Goal: Information Seeking & Learning: Learn about a topic

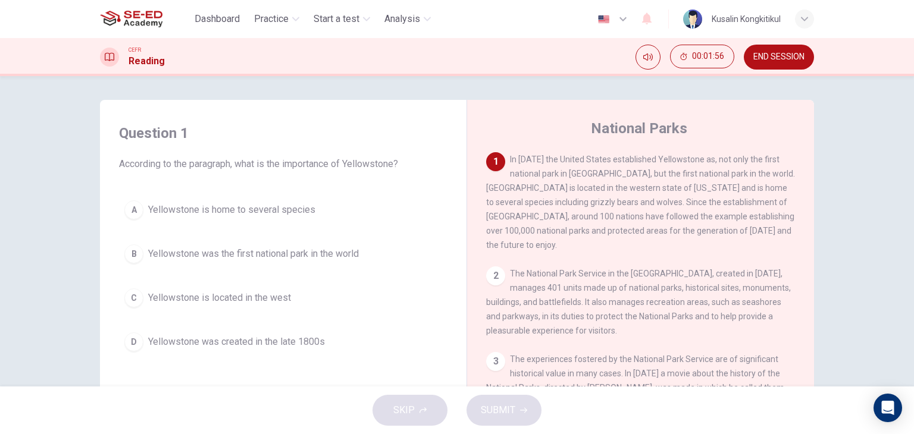
click at [358, 265] on button "B Yellowstone was the first national park in the world" at bounding box center [283, 254] width 328 height 30
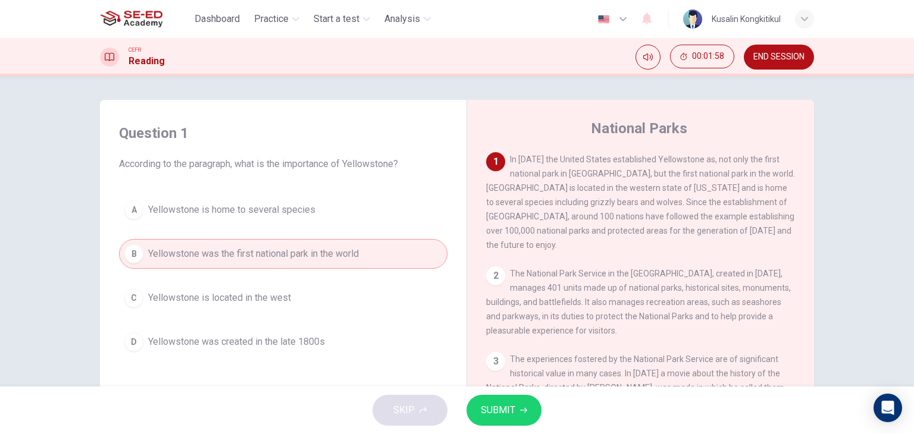
click at [514, 408] on span "SUBMIT" at bounding box center [498, 410] width 35 height 17
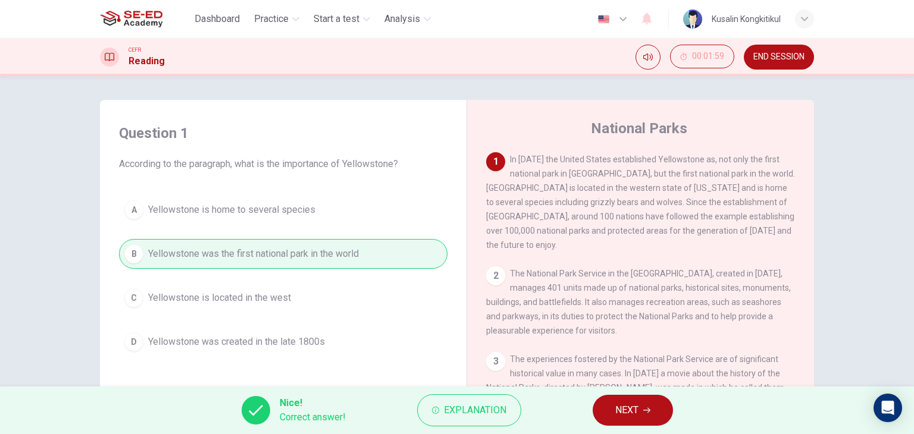
click at [654, 405] on button "NEXT" at bounding box center [633, 410] width 80 height 31
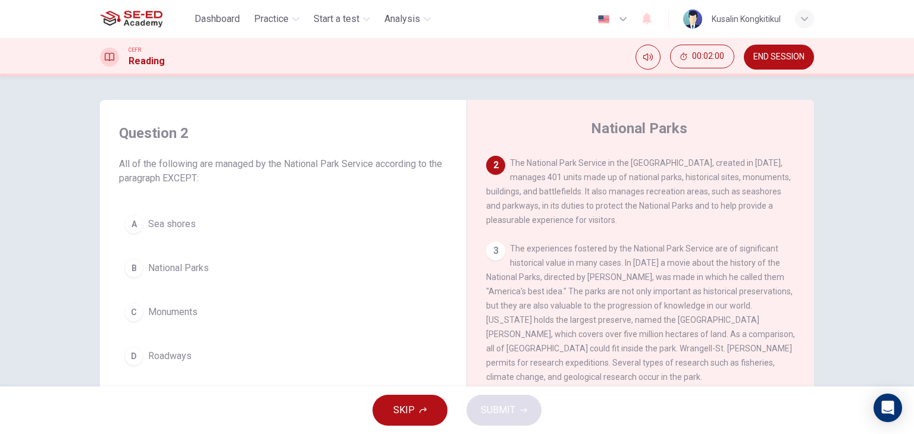
scroll to position [119, 0]
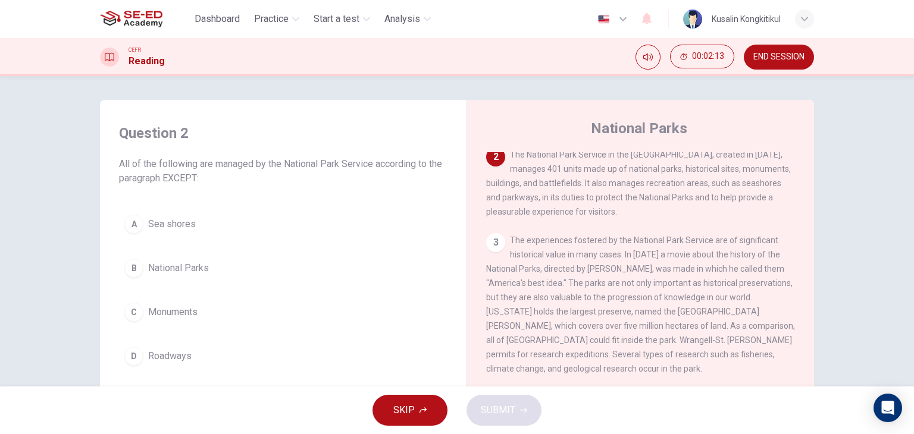
click at [193, 348] on button "D Roadways" at bounding box center [283, 357] width 328 height 30
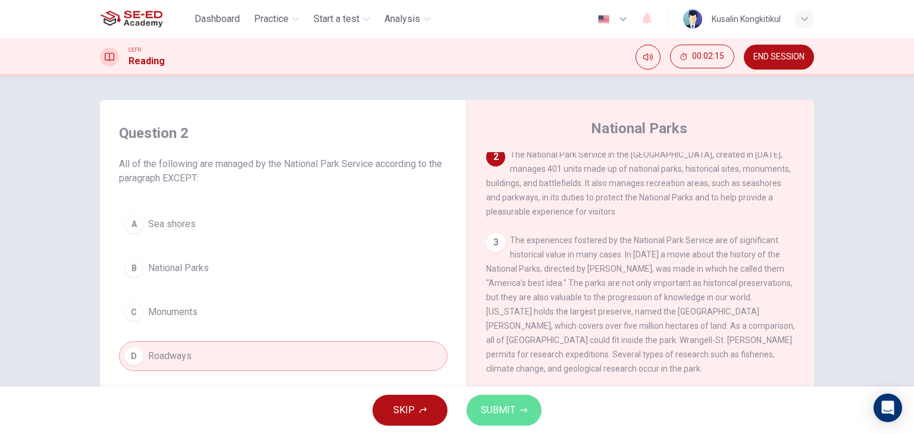
click at [511, 412] on span "SUBMIT" at bounding box center [498, 410] width 35 height 17
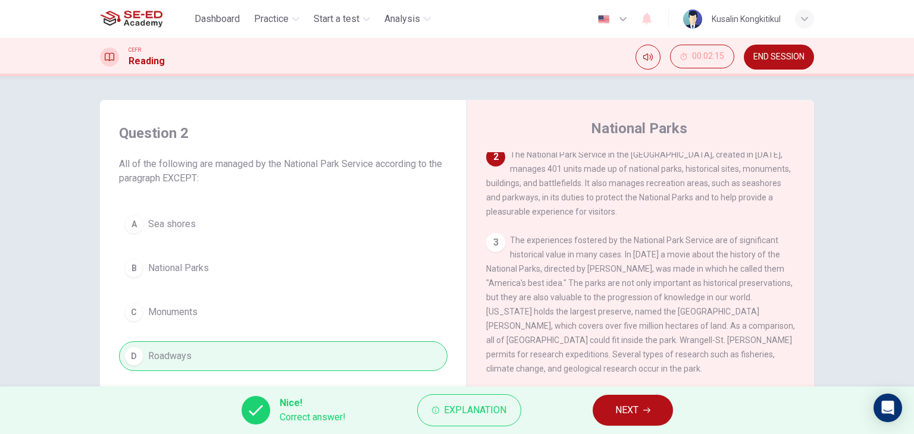
click at [622, 407] on span "NEXT" at bounding box center [626, 410] width 23 height 17
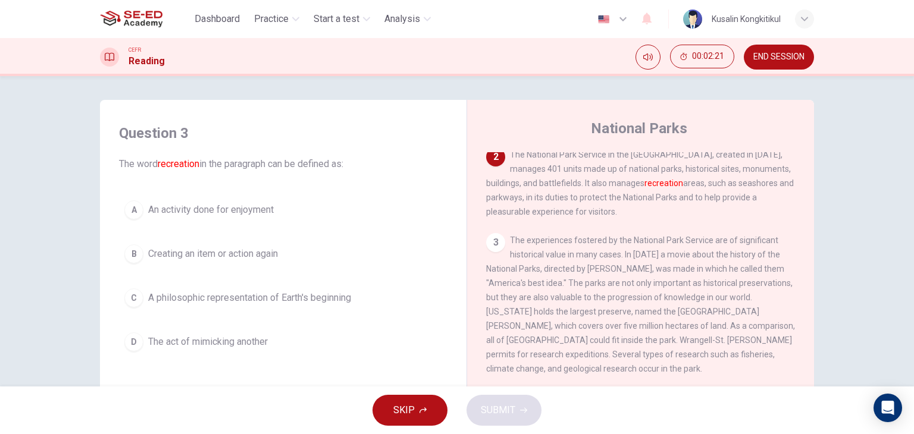
click at [265, 262] on button "B Creating an item or action again" at bounding box center [283, 254] width 328 height 30
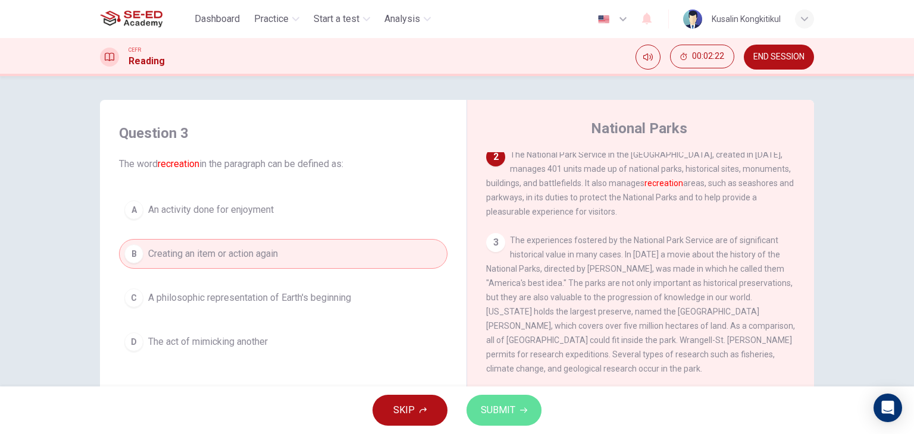
click at [524, 405] on button "SUBMIT" at bounding box center [503, 410] width 75 height 31
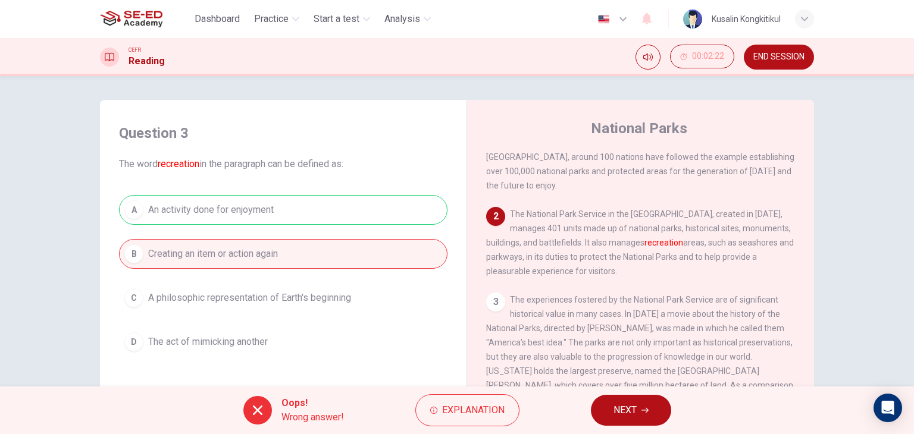
scroll to position [60, 0]
click at [637, 406] on button "NEXT" at bounding box center [631, 410] width 80 height 31
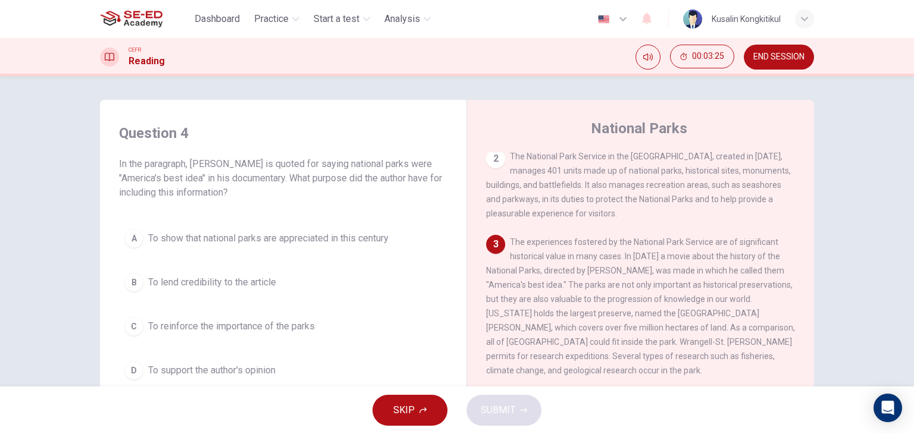
scroll to position [119, 0]
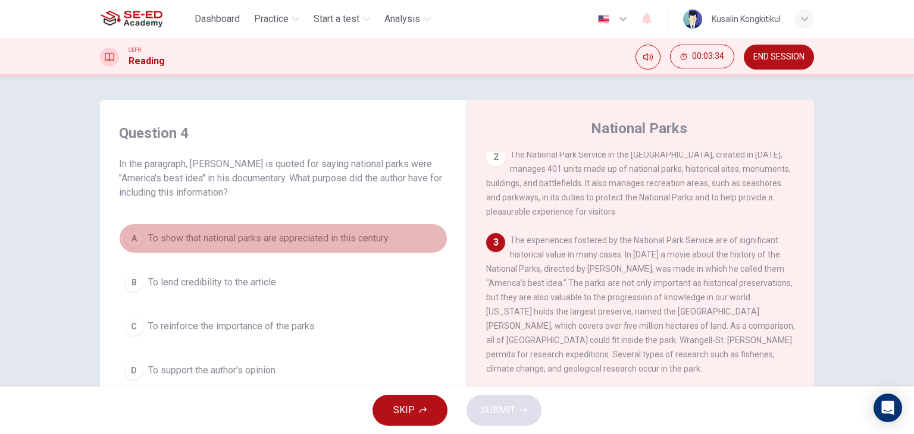
click at [322, 246] on button "A To show that national parks are appreciated in this century" at bounding box center [283, 239] width 328 height 30
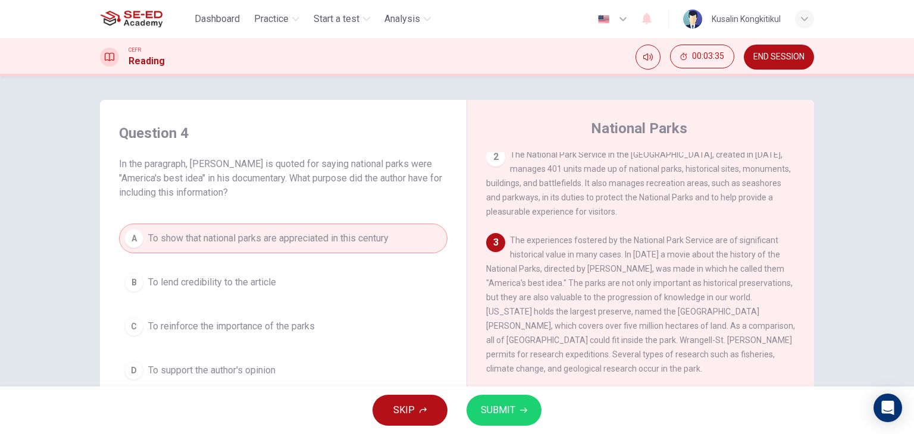
click at [528, 419] on button "SUBMIT" at bounding box center [503, 410] width 75 height 31
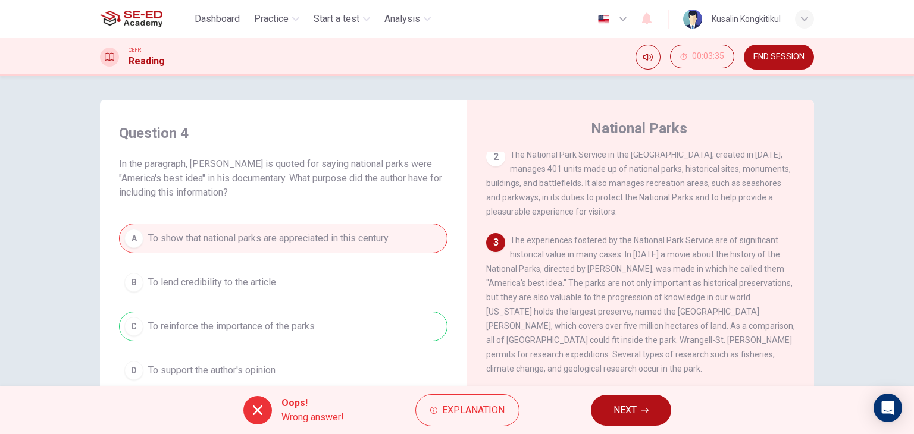
click at [641, 403] on button "NEXT" at bounding box center [631, 410] width 80 height 31
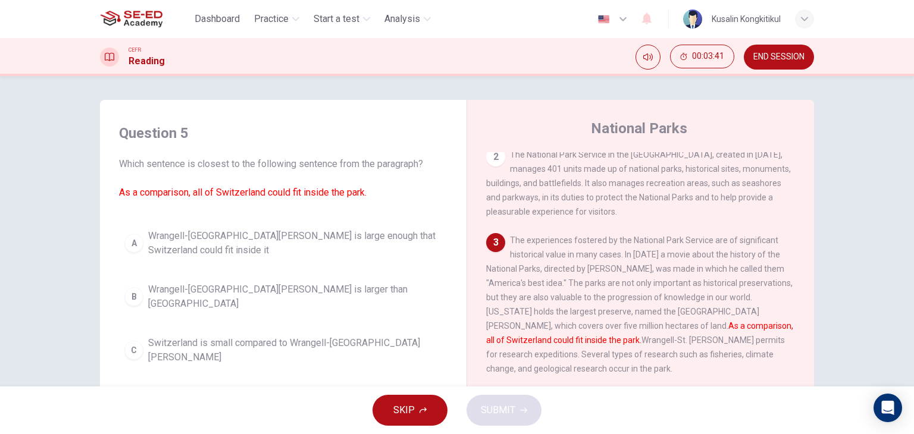
click at [334, 256] on span "Wrangell-[GEOGRAPHIC_DATA][PERSON_NAME] is large enough that Switzerland could …" at bounding box center [295, 243] width 294 height 29
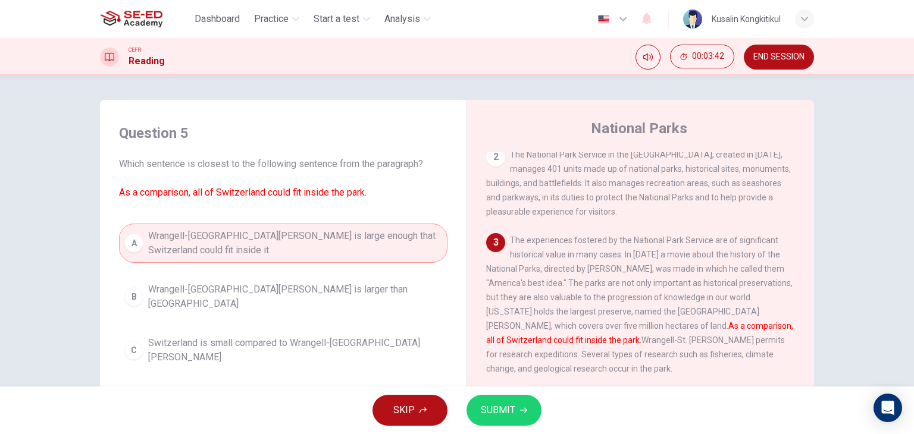
click at [520, 412] on icon "button" at bounding box center [523, 410] width 7 height 7
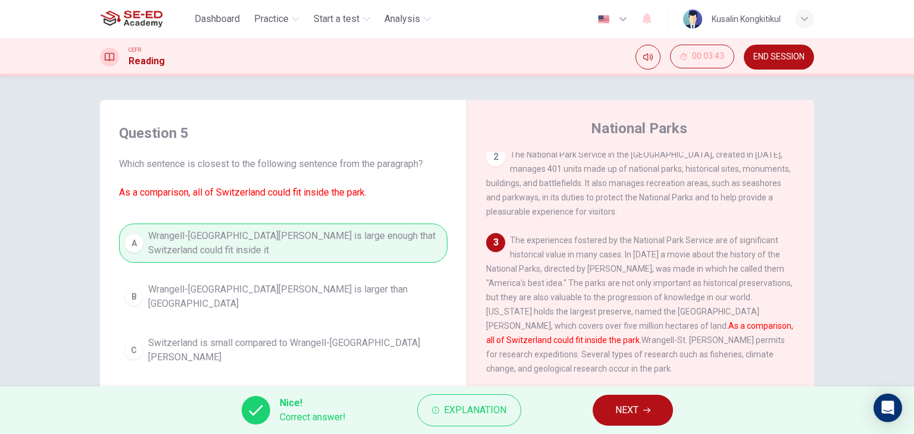
click at [635, 416] on span "NEXT" at bounding box center [626, 410] width 23 height 17
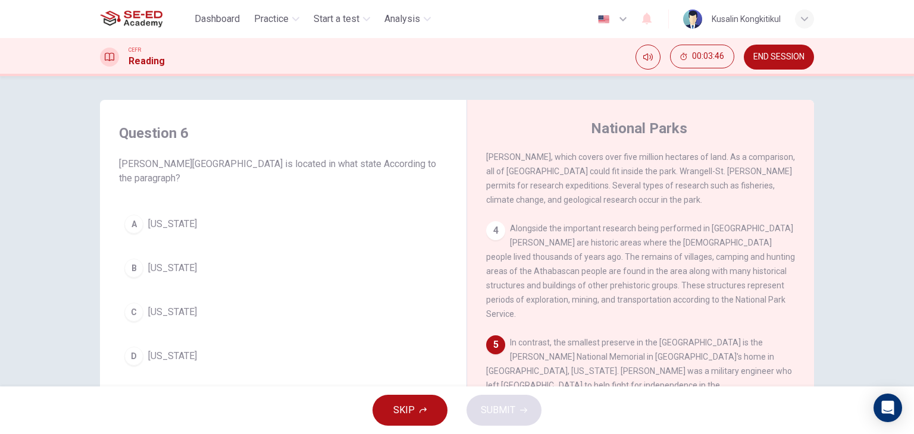
scroll to position [417, 0]
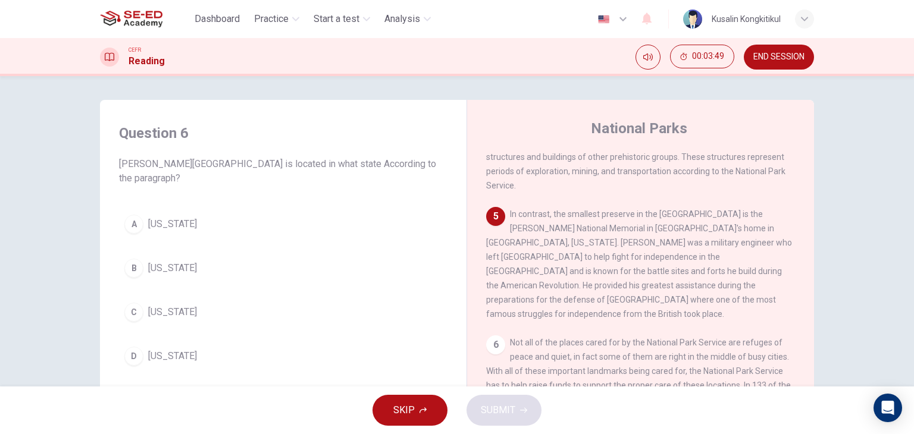
click at [164, 222] on span "[US_STATE]" at bounding box center [172, 224] width 49 height 14
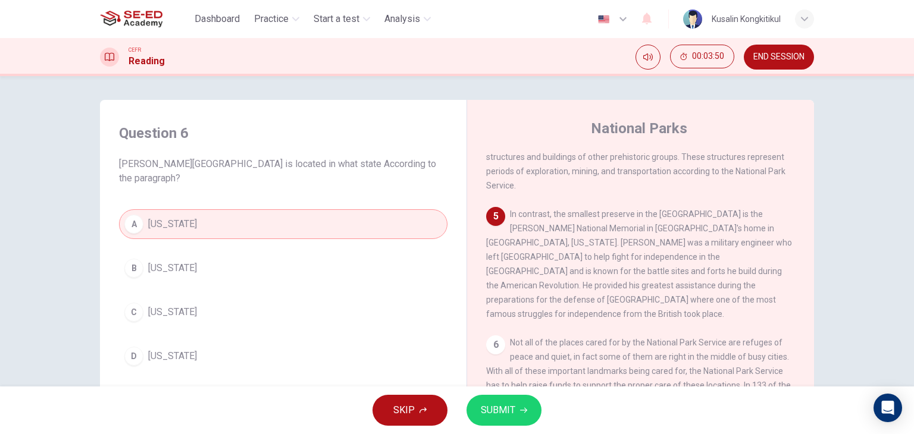
click at [511, 415] on span "SUBMIT" at bounding box center [498, 410] width 35 height 17
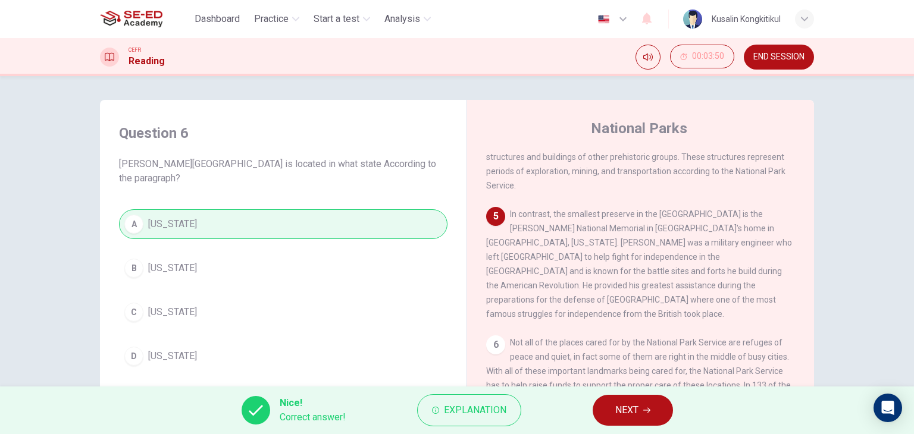
click at [610, 406] on button "NEXT" at bounding box center [633, 410] width 80 height 31
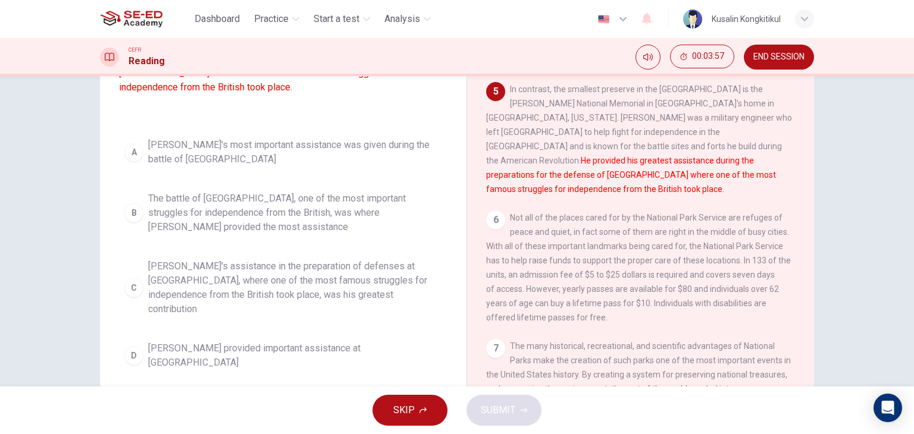
scroll to position [151, 0]
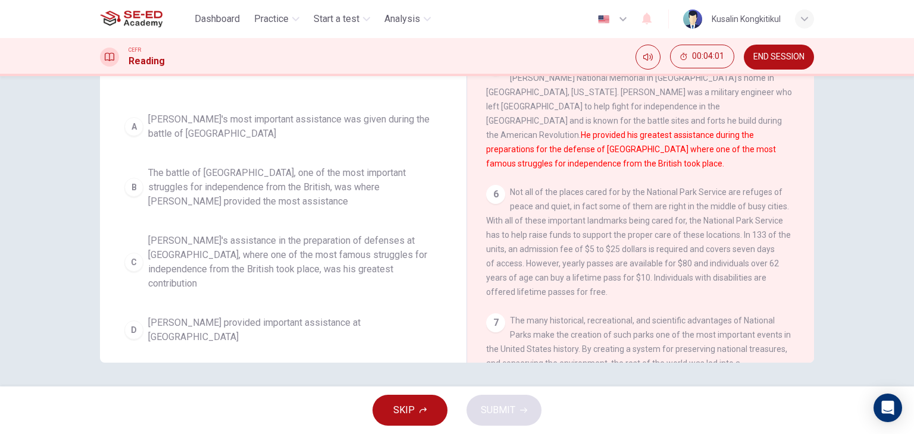
click at [296, 307] on div "A [PERSON_NAME]'s most important assistance was given during the battle of Sara…" at bounding box center [283, 228] width 328 height 243
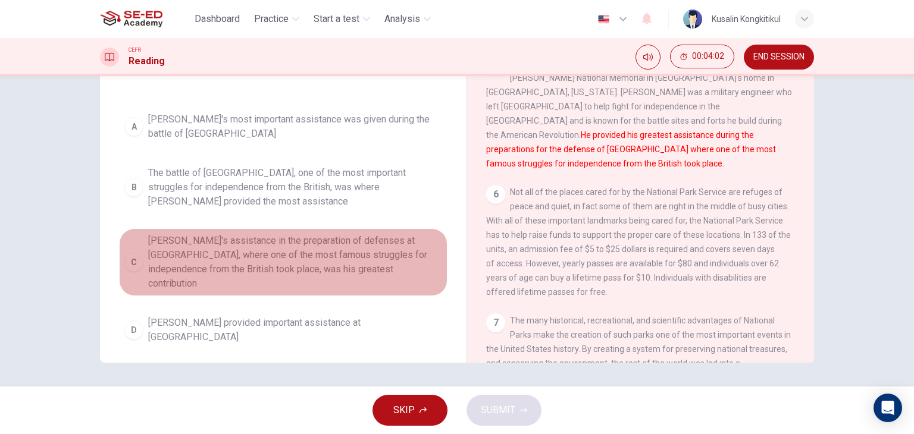
click at [298, 291] on button "[PERSON_NAME]'s assistance in the preparation of defenses at [GEOGRAPHIC_DATA],…" at bounding box center [283, 262] width 328 height 68
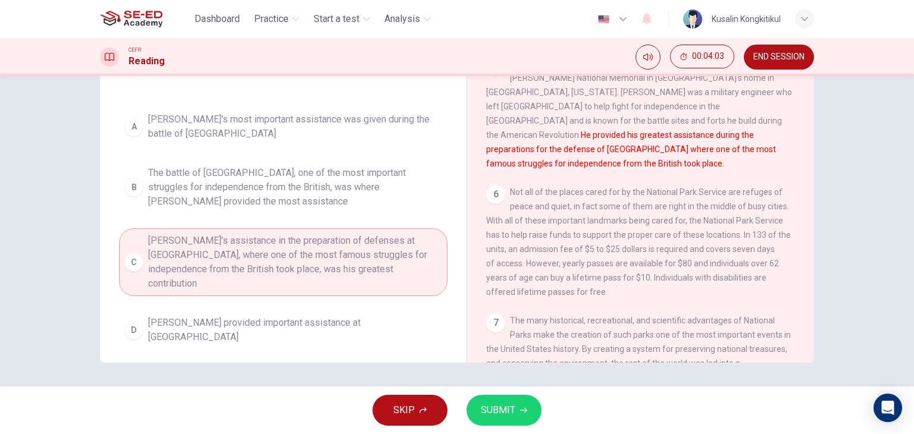
click at [488, 403] on span "SUBMIT" at bounding box center [498, 410] width 35 height 17
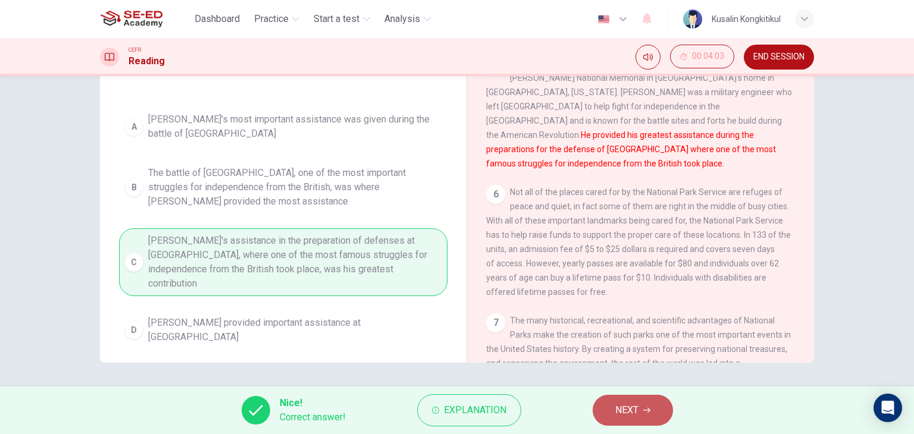
click at [634, 411] on span "NEXT" at bounding box center [626, 410] width 23 height 17
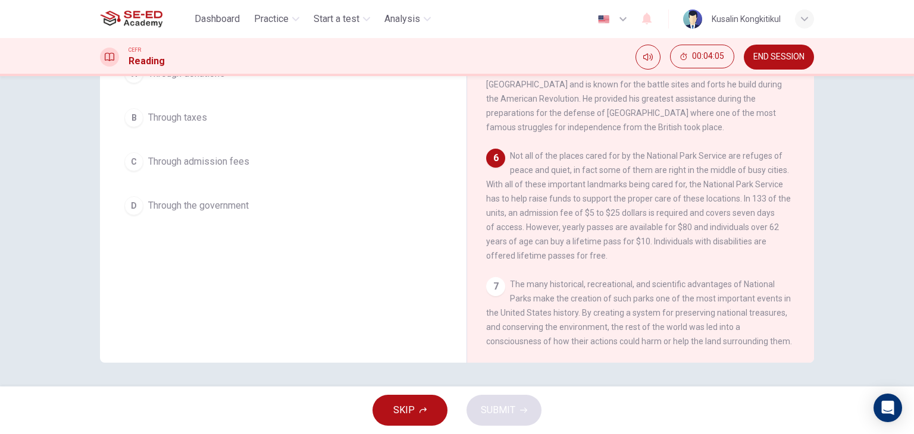
drag, startPoint x: 207, startPoint y: 167, endPoint x: 536, endPoint y: 308, distance: 357.4
click at [209, 167] on span "Through admission fees" at bounding box center [198, 162] width 101 height 14
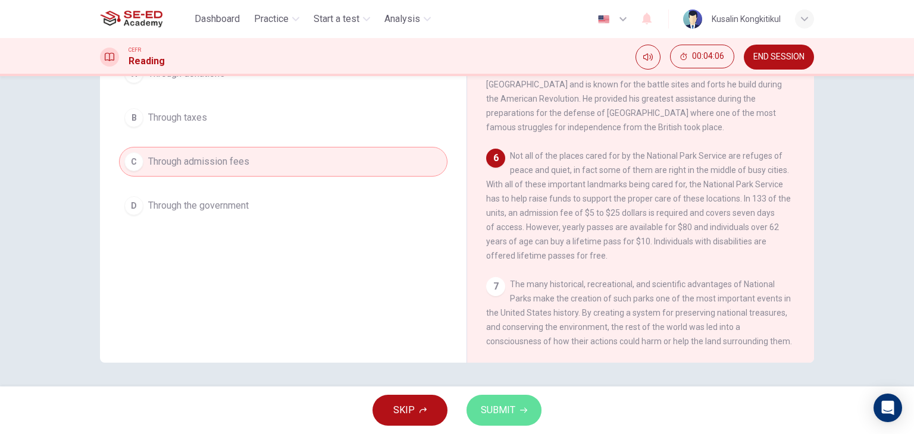
click at [514, 403] on button "SUBMIT" at bounding box center [503, 410] width 75 height 31
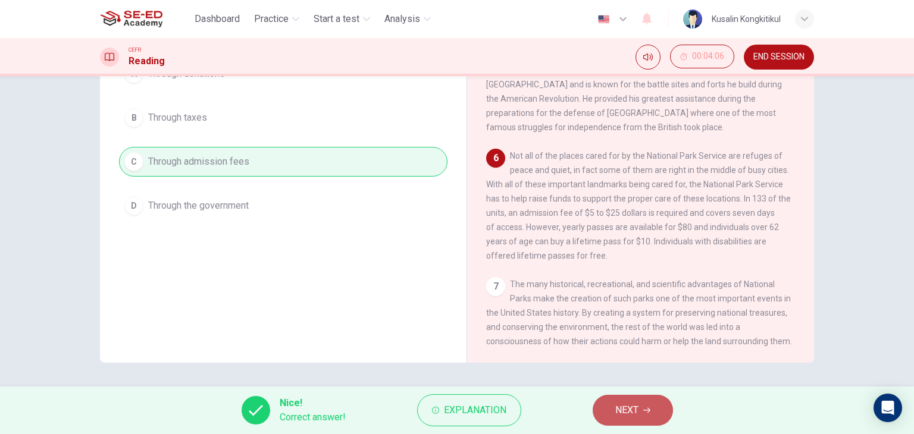
click at [613, 409] on button "NEXT" at bounding box center [633, 410] width 80 height 31
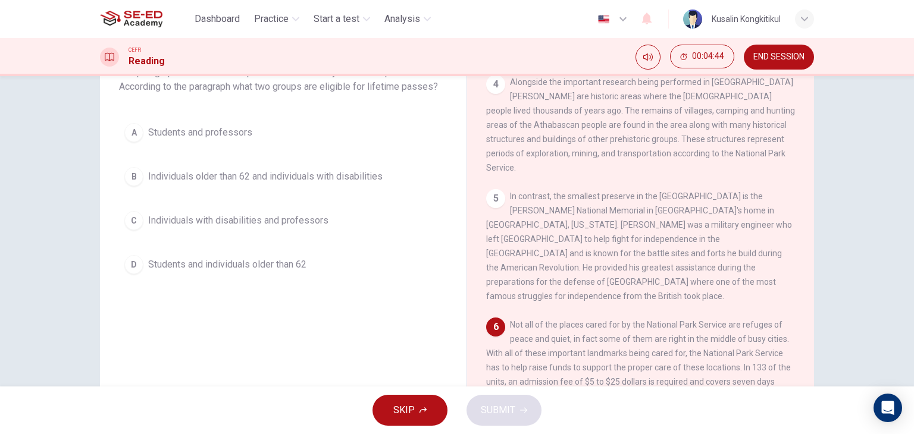
scroll to position [91, 0]
click at [267, 231] on button "C Individuals with disabilities and professors" at bounding box center [283, 221] width 328 height 30
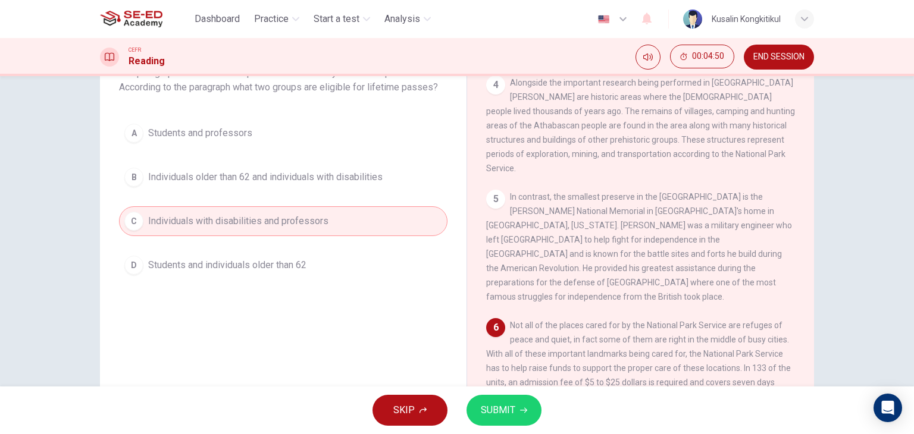
click at [512, 410] on span "SUBMIT" at bounding box center [498, 410] width 35 height 17
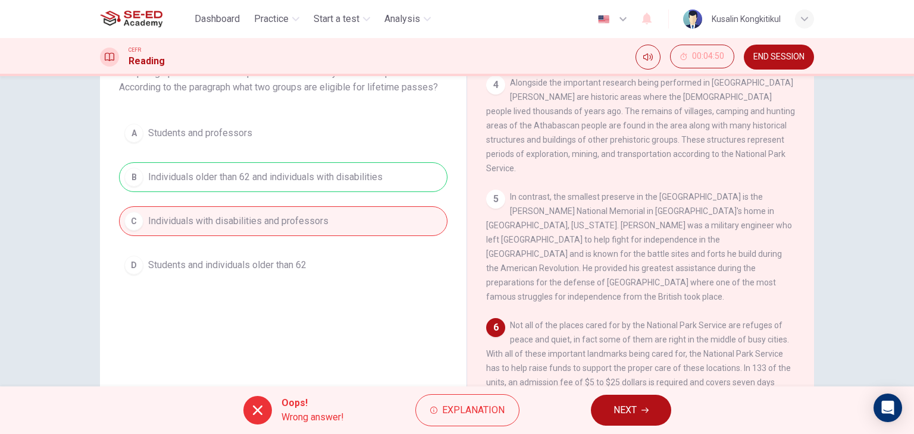
click at [633, 407] on span "NEXT" at bounding box center [624, 410] width 23 height 17
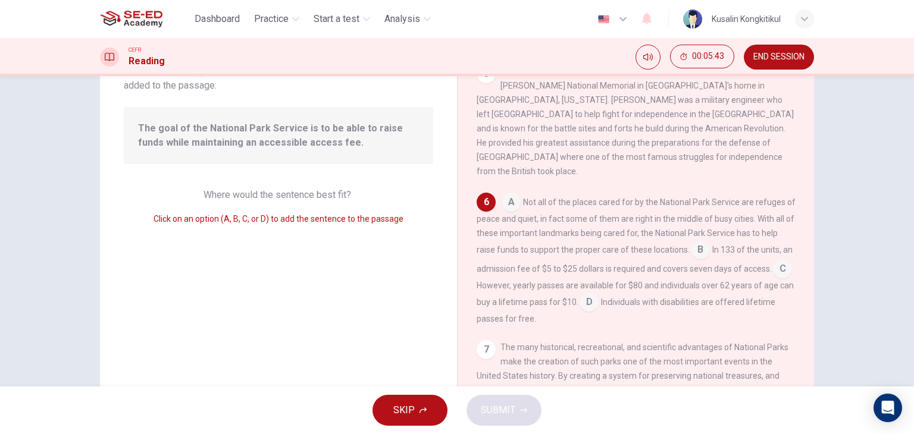
scroll to position [466, 0]
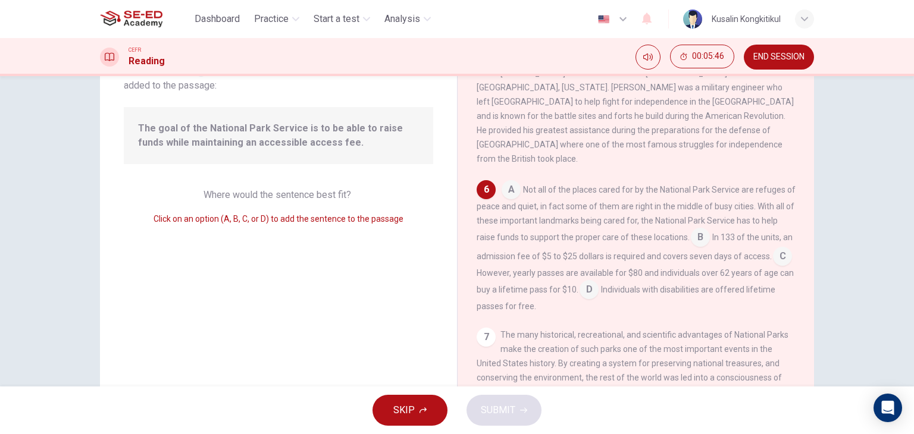
click at [710, 230] on input at bounding box center [700, 238] width 19 height 19
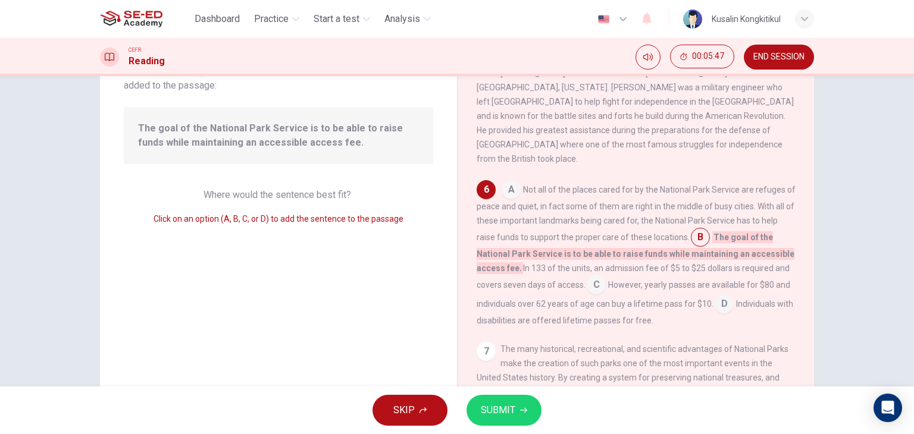
click at [512, 405] on span "SUBMIT" at bounding box center [498, 410] width 35 height 17
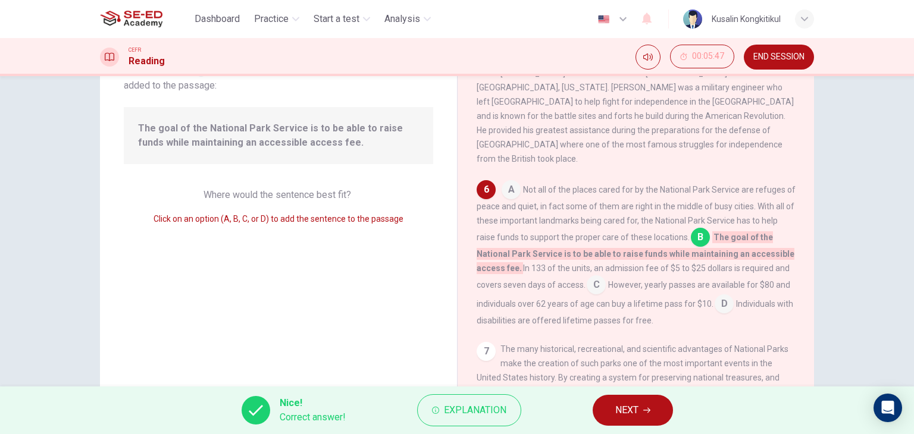
click at [624, 411] on span "NEXT" at bounding box center [626, 410] width 23 height 17
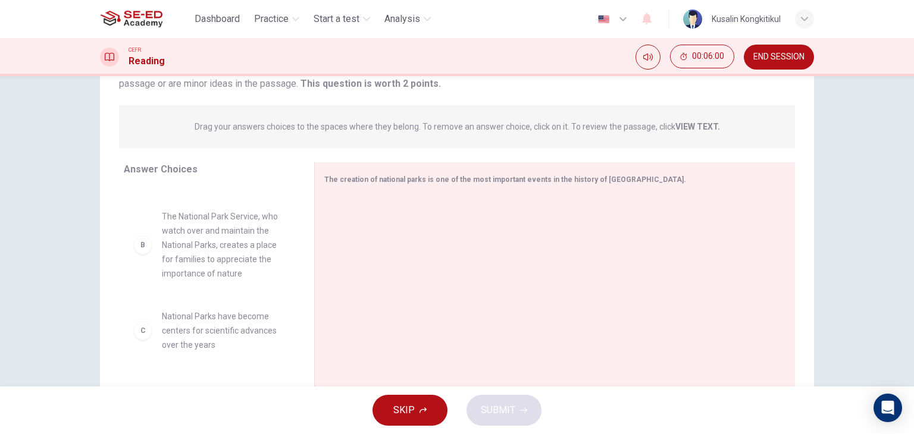
scroll to position [60, 0]
drag, startPoint x: 212, startPoint y: 350, endPoint x: 482, endPoint y: 353, distance: 270.2
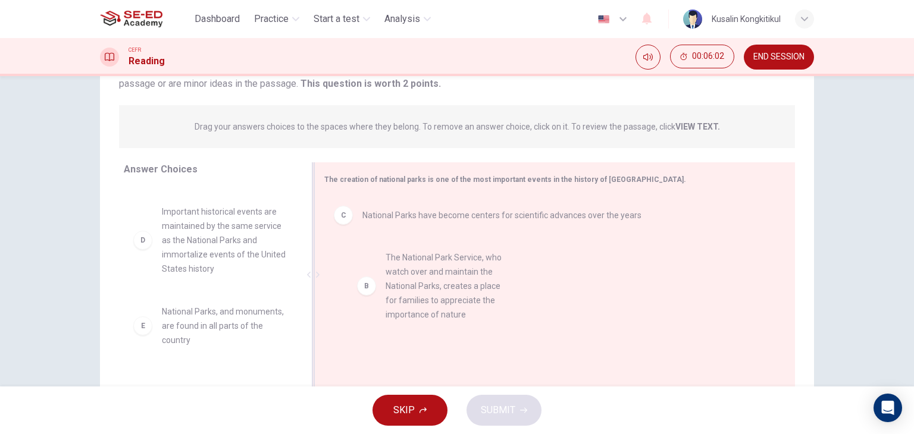
drag, startPoint x: 267, startPoint y: 243, endPoint x: 552, endPoint y: 306, distance: 292.0
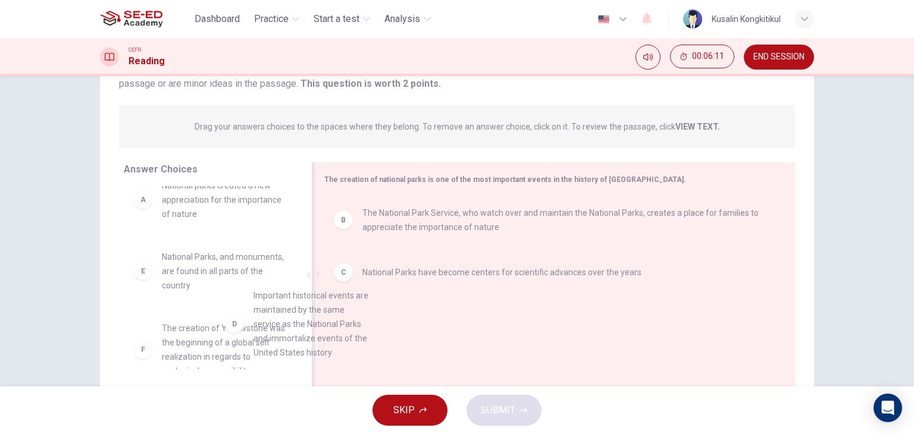
scroll to position [1, 0]
drag, startPoint x: 331, startPoint y: 323, endPoint x: 590, endPoint y: 315, distance: 259.5
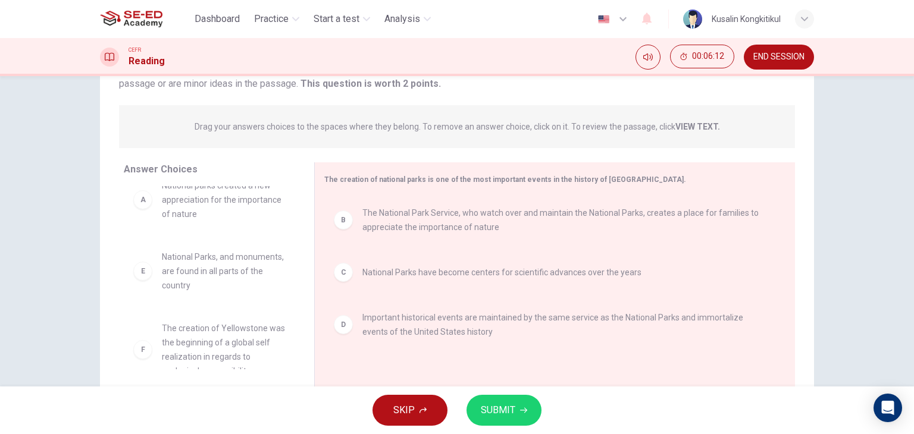
scroll to position [0, 0]
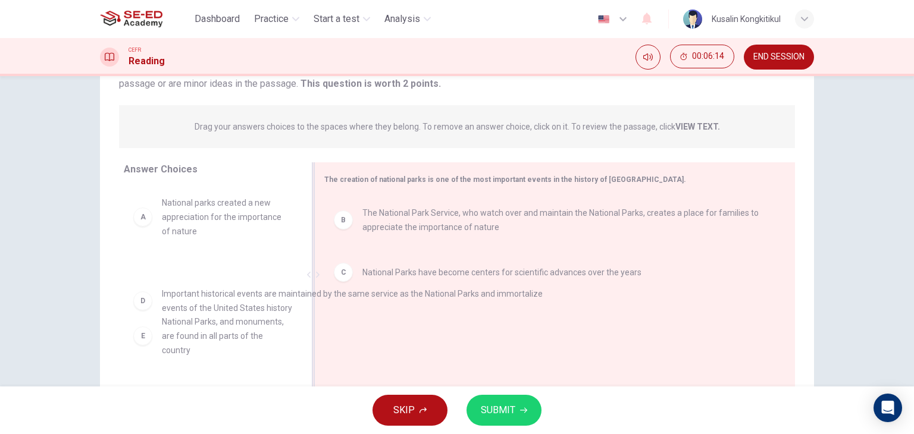
drag, startPoint x: 360, startPoint y: 324, endPoint x: 131, endPoint y: 280, distance: 233.4
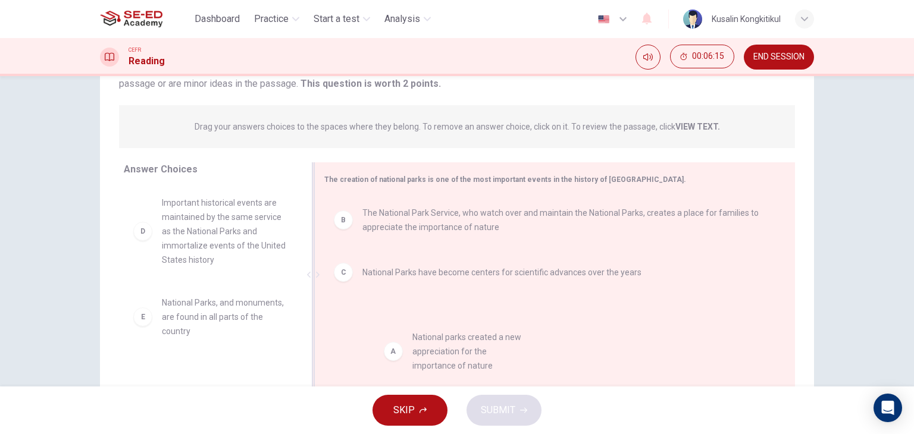
drag, startPoint x: 181, startPoint y: 215, endPoint x: 443, endPoint y: 350, distance: 294.9
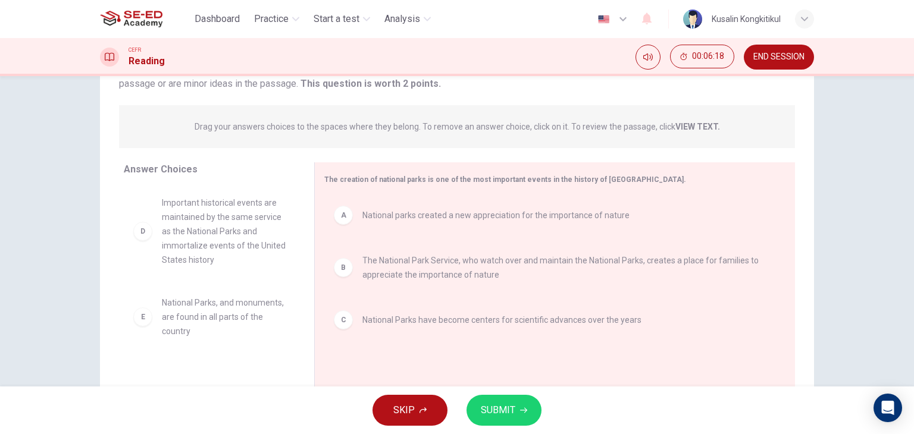
click at [518, 411] on button "SUBMIT" at bounding box center [503, 410] width 75 height 31
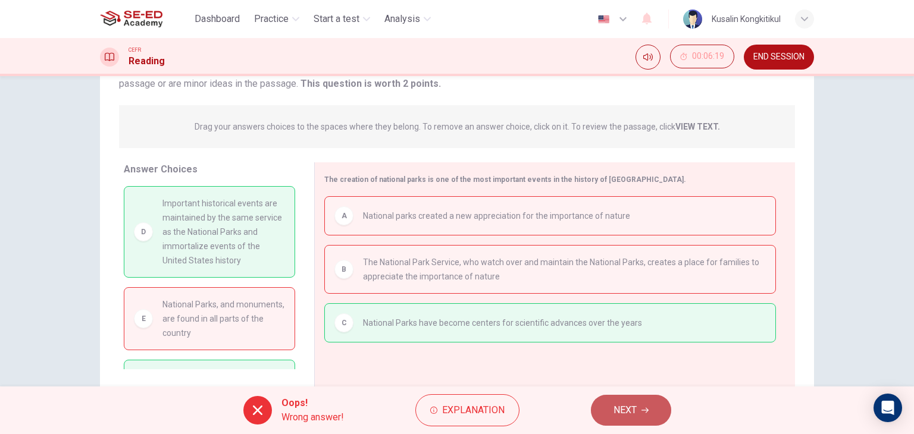
click at [660, 418] on button "NEXT" at bounding box center [631, 410] width 80 height 31
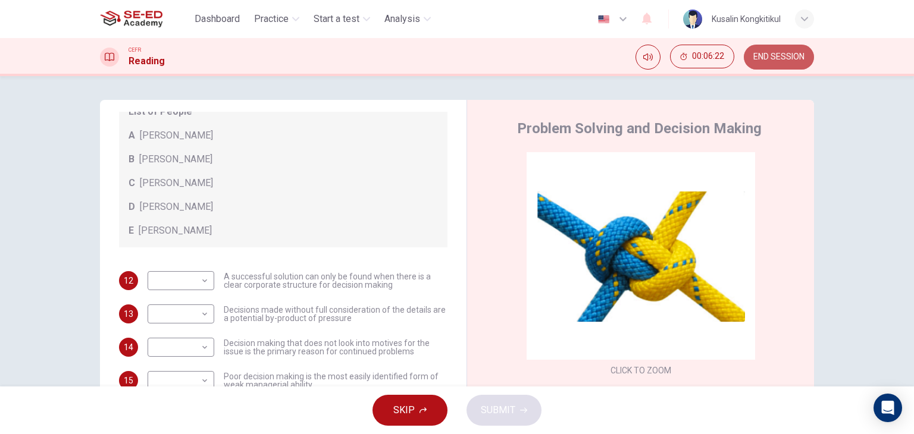
click at [801, 60] on span "END SESSION" at bounding box center [778, 57] width 51 height 10
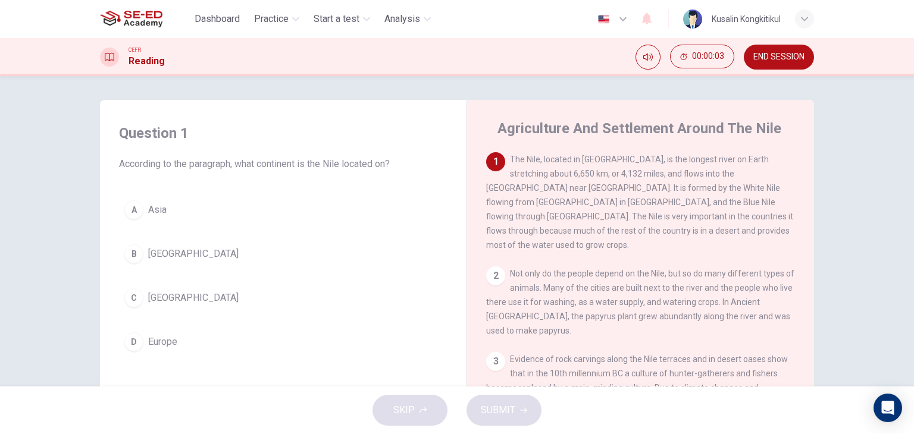
click at [171, 300] on button "C Africa" at bounding box center [283, 298] width 328 height 30
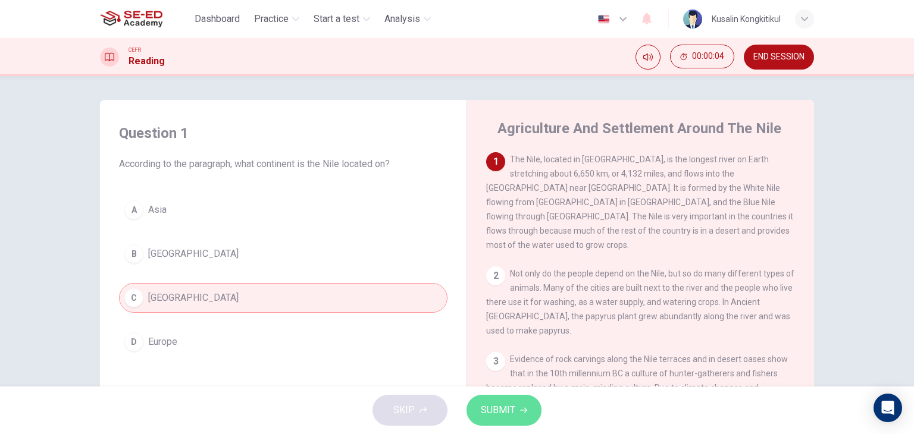
click at [524, 408] on icon "button" at bounding box center [523, 410] width 7 height 7
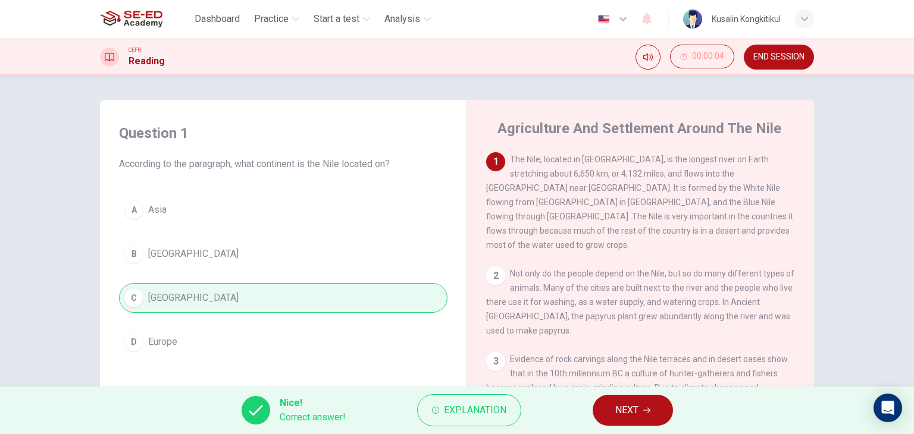
click at [624, 411] on span "NEXT" at bounding box center [626, 410] width 23 height 17
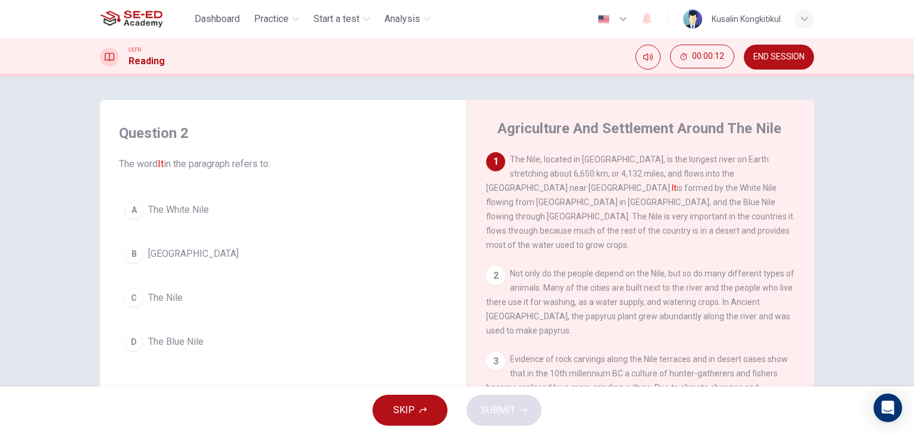
click at [169, 303] on span "The Nile" at bounding box center [165, 298] width 35 height 14
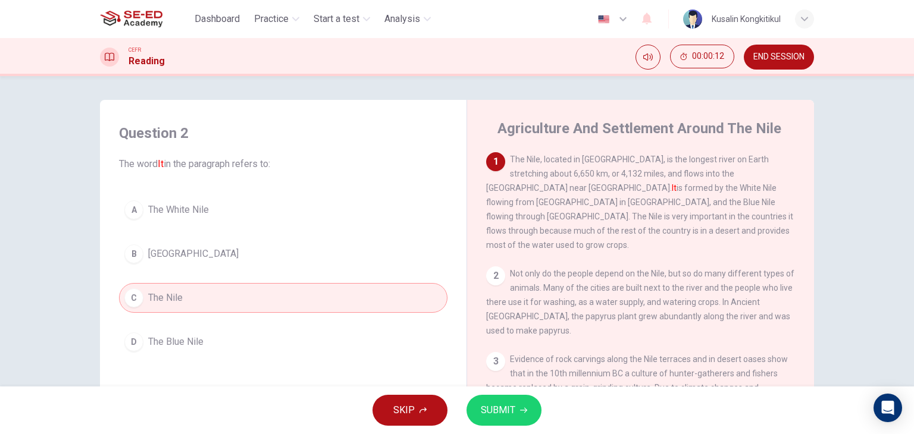
click at [505, 412] on span "SUBMIT" at bounding box center [498, 410] width 35 height 17
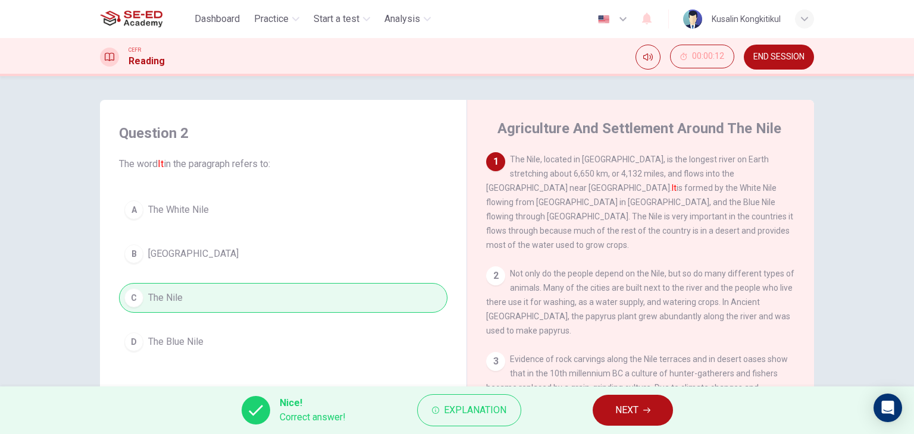
click at [629, 412] on span "NEXT" at bounding box center [626, 410] width 23 height 17
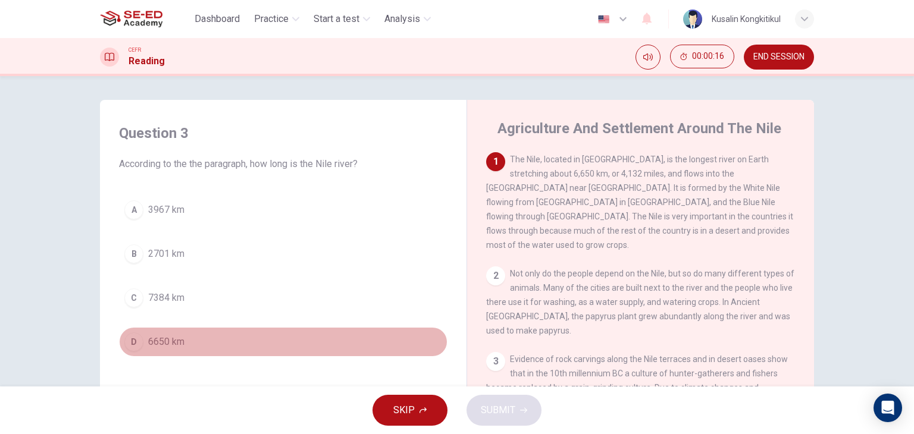
click at [165, 335] on span "6650 km" at bounding box center [166, 342] width 36 height 14
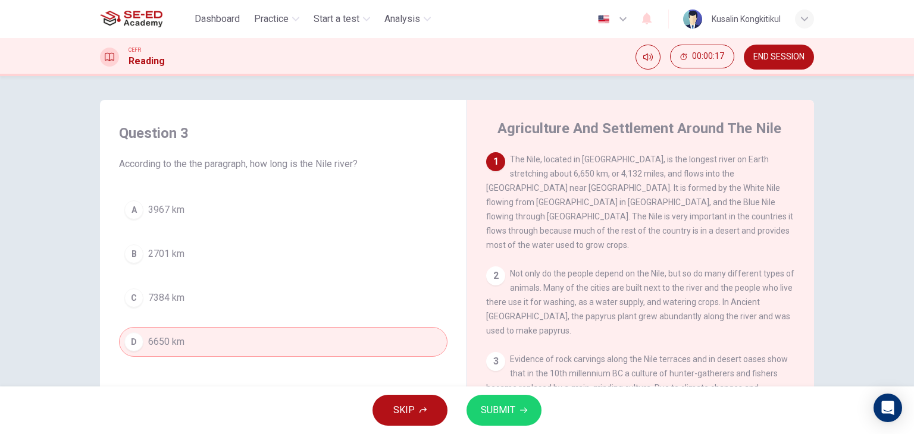
click at [495, 412] on span "SUBMIT" at bounding box center [498, 410] width 35 height 17
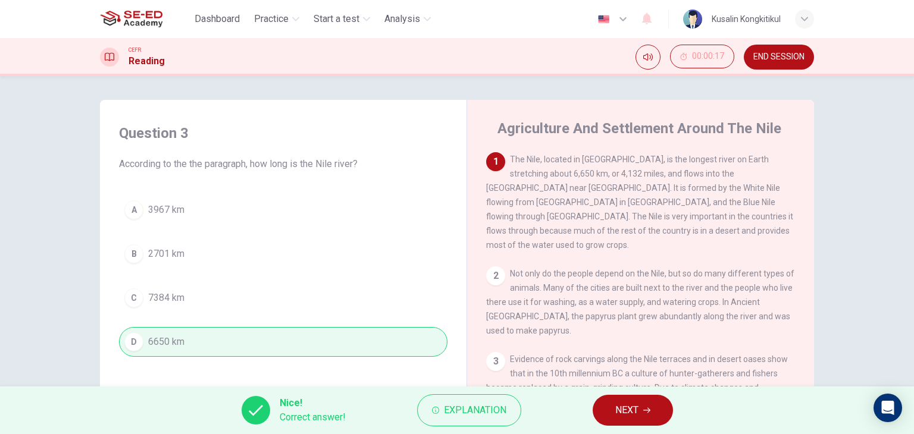
click at [626, 415] on span "NEXT" at bounding box center [626, 410] width 23 height 17
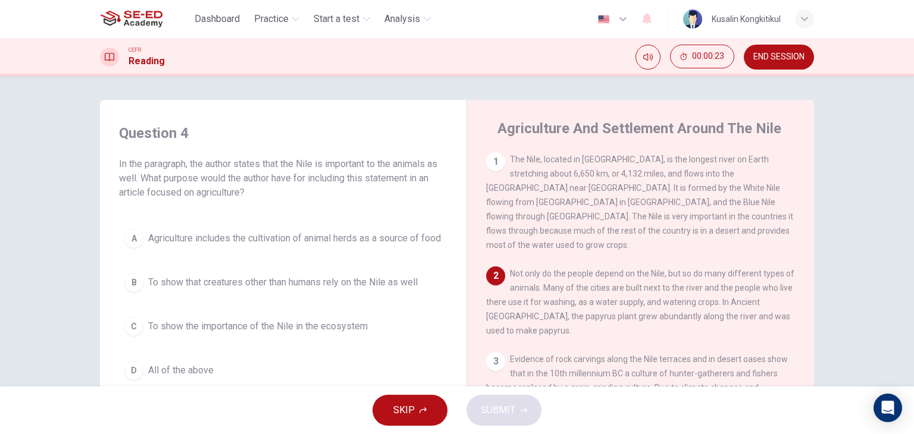
click at [594, 399] on div "SKIP SUBMIT" at bounding box center [457, 411] width 914 height 48
click at [201, 327] on button "C To show the importance of the Nile in the ecosystem" at bounding box center [283, 327] width 328 height 30
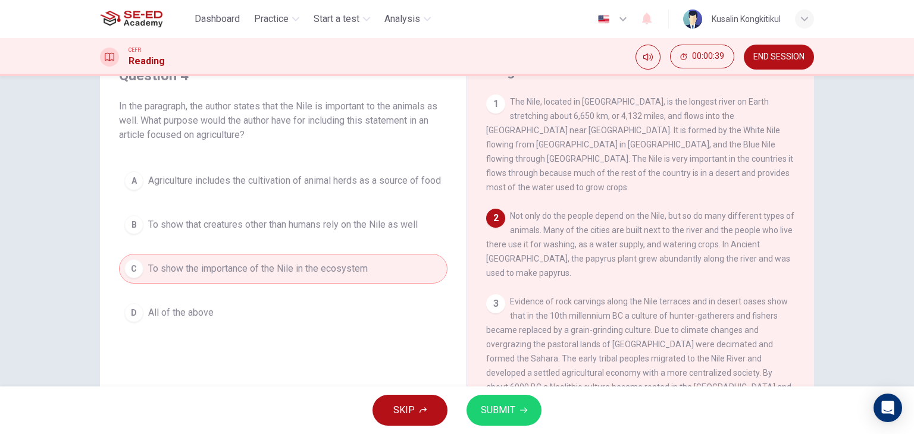
scroll to position [60, 0]
click at [263, 317] on button "D All of the above" at bounding box center [283, 311] width 328 height 30
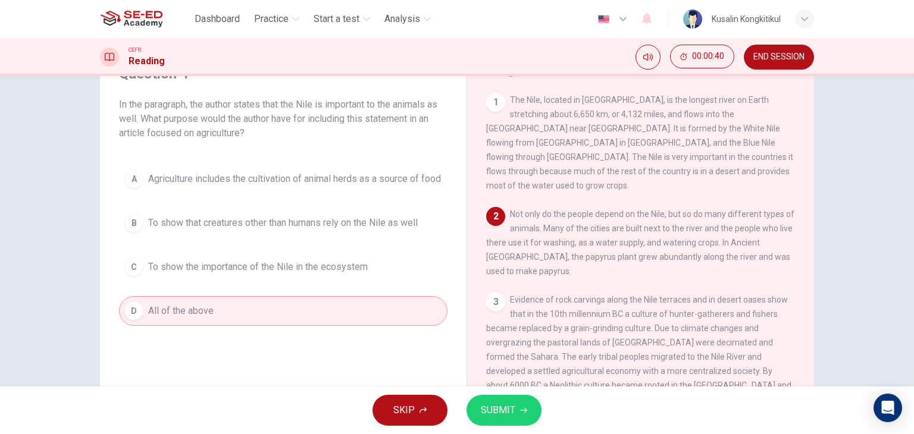
click at [530, 408] on button "SUBMIT" at bounding box center [503, 410] width 75 height 31
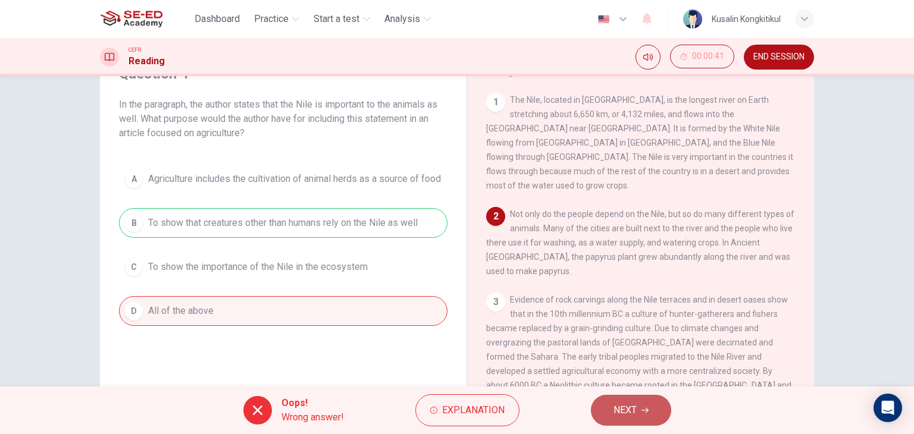
click at [607, 415] on button "NEXT" at bounding box center [631, 410] width 80 height 31
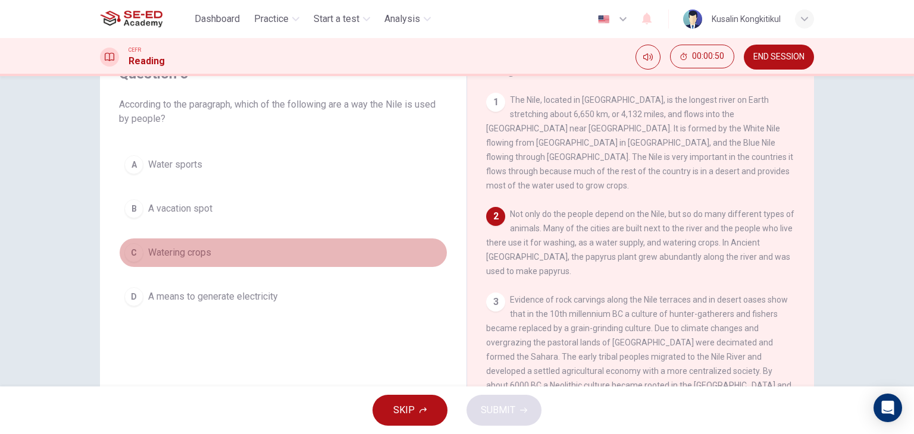
click at [176, 248] on span "Watering crops" at bounding box center [179, 253] width 63 height 14
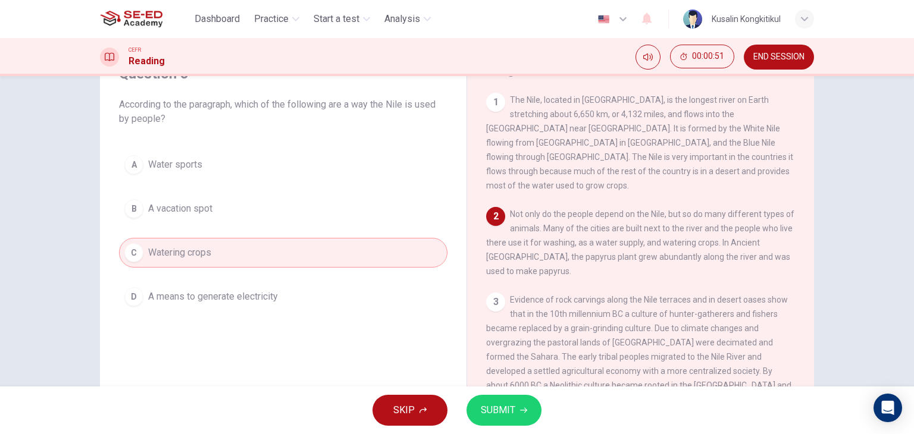
click at [521, 407] on icon "button" at bounding box center [523, 410] width 7 height 7
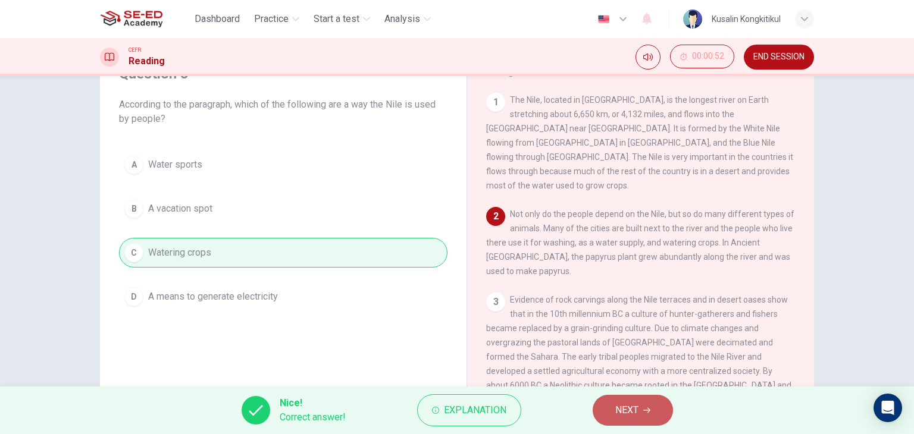
click at [619, 402] on span "NEXT" at bounding box center [626, 410] width 23 height 17
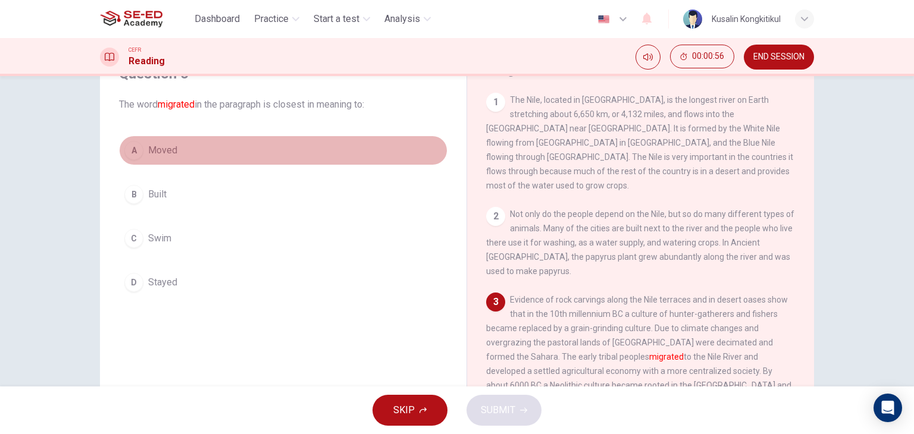
click at [218, 156] on button "A Moved" at bounding box center [283, 151] width 328 height 30
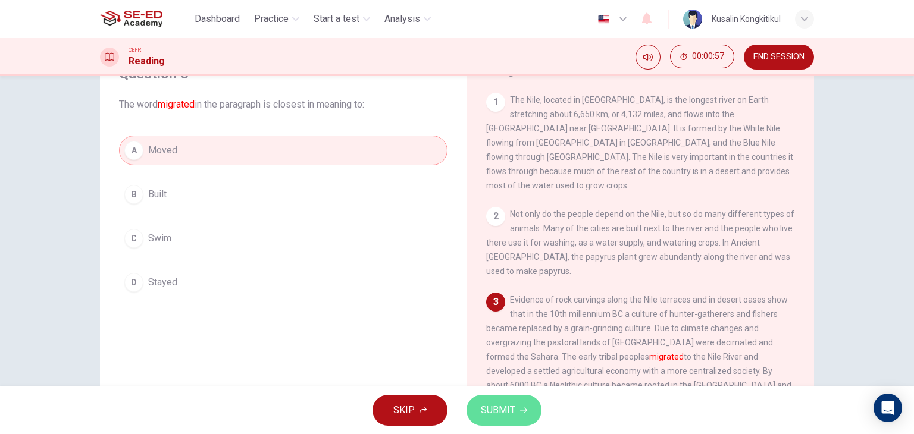
click at [502, 411] on span "SUBMIT" at bounding box center [498, 410] width 35 height 17
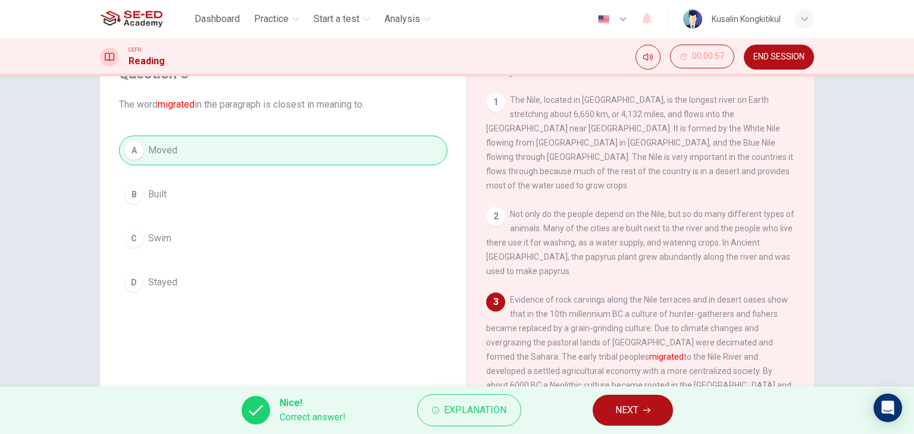
click at [609, 417] on button "NEXT" at bounding box center [633, 410] width 80 height 31
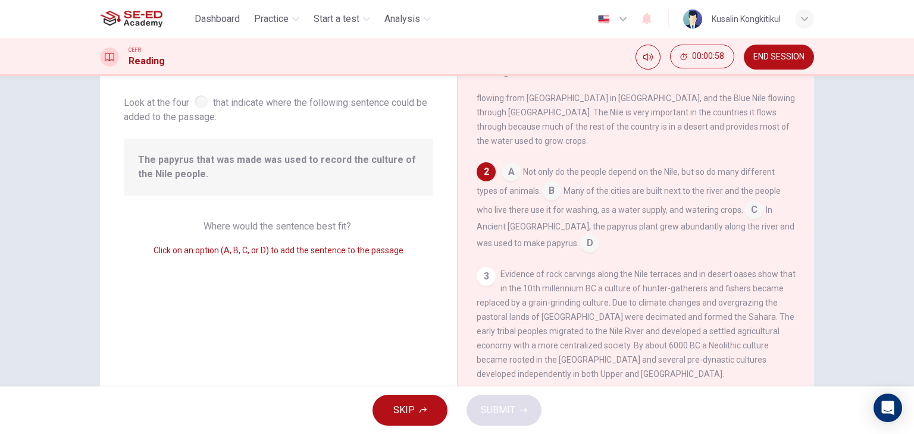
scroll to position [43, 0]
click at [747, 203] on input at bounding box center [753, 212] width 19 height 19
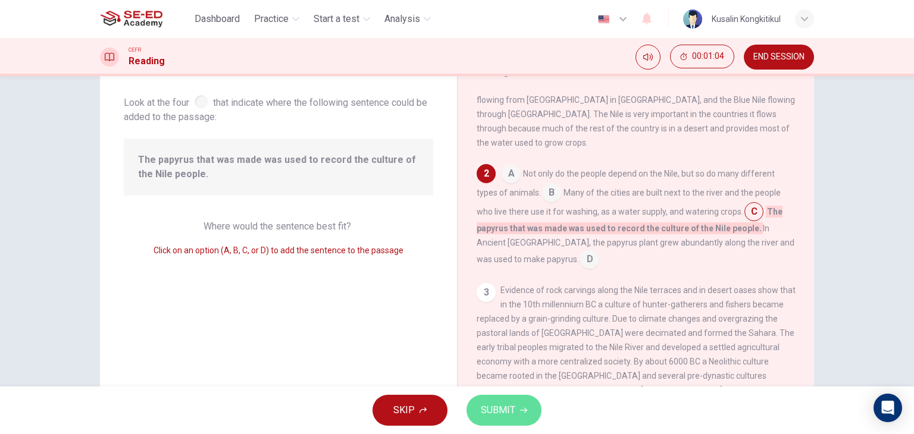
click at [500, 409] on span "SUBMIT" at bounding box center [498, 410] width 35 height 17
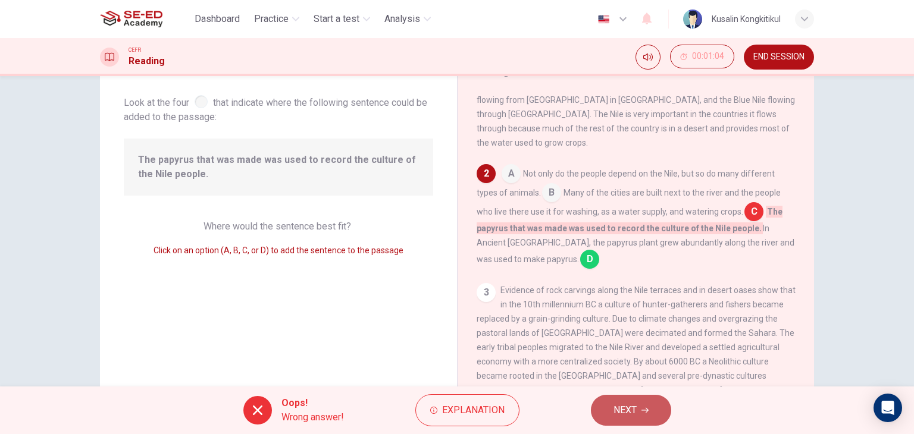
click at [635, 408] on span "NEXT" at bounding box center [624, 410] width 23 height 17
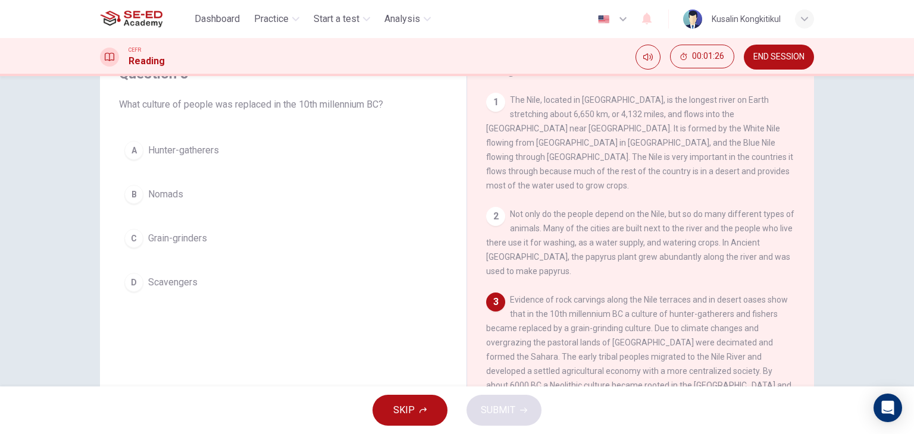
click at [177, 250] on button "C Grain-grinders" at bounding box center [283, 239] width 328 height 30
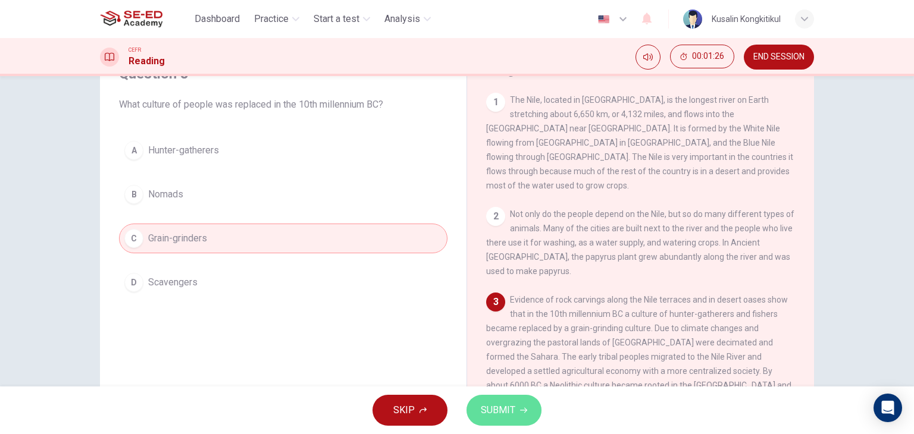
click at [521, 412] on icon "button" at bounding box center [523, 410] width 7 height 7
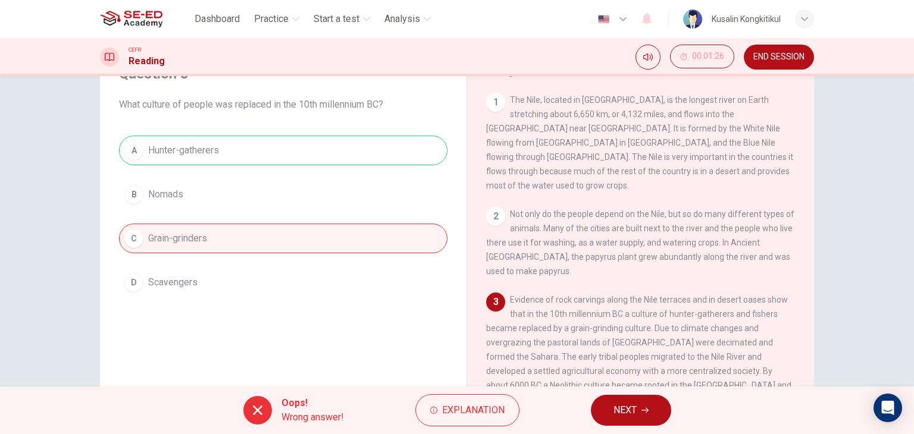
click at [641, 419] on button "NEXT" at bounding box center [631, 410] width 80 height 31
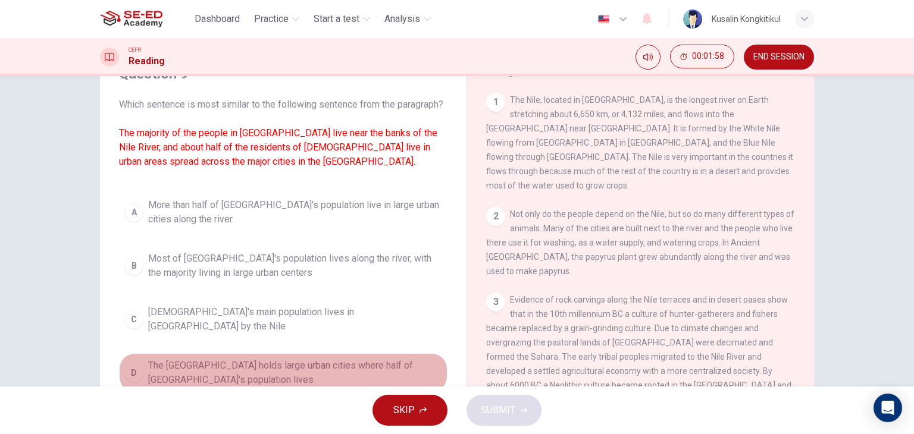
click at [159, 378] on span "The Nile Delta holds large urban cities where half of Egypt's population lives" at bounding box center [295, 373] width 294 height 29
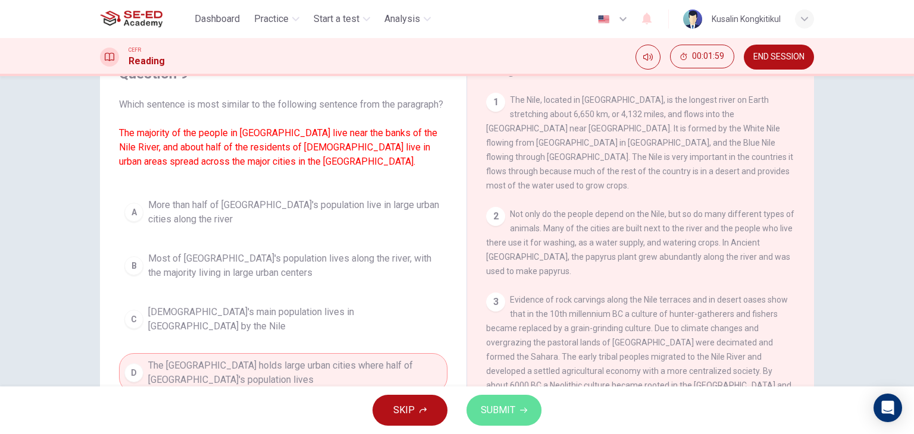
click at [509, 408] on span "SUBMIT" at bounding box center [498, 410] width 35 height 17
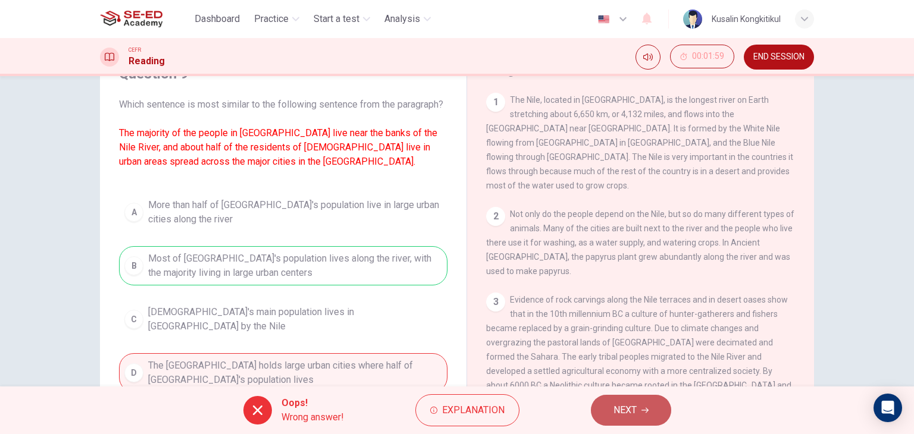
click at [645, 403] on button "NEXT" at bounding box center [631, 410] width 80 height 31
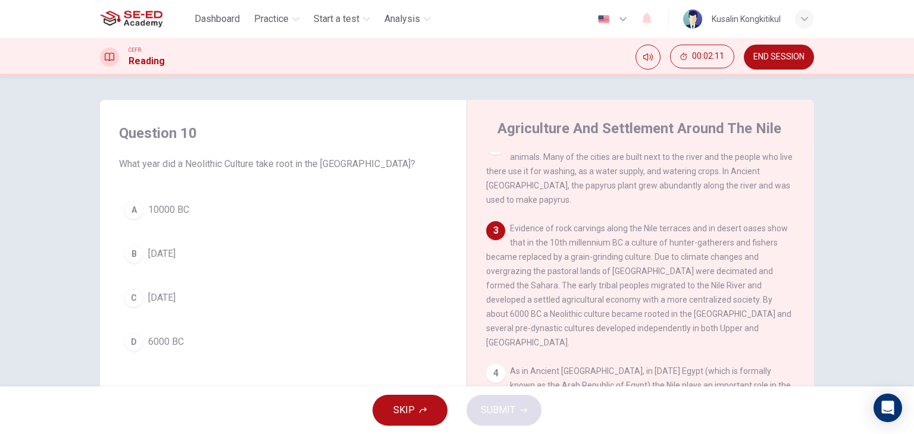
scroll to position [167, 0]
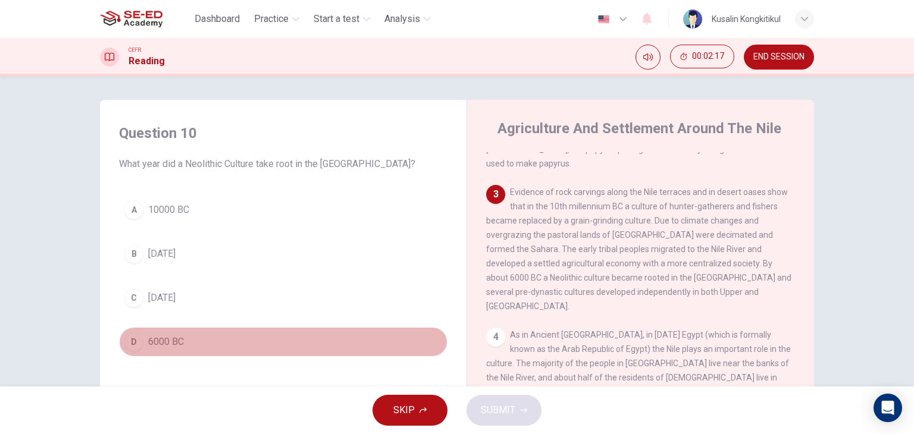
drag, startPoint x: 145, startPoint y: 334, endPoint x: 152, endPoint y: 336, distance: 7.2
click at [148, 335] on span "6000 BC" at bounding box center [166, 342] width 36 height 14
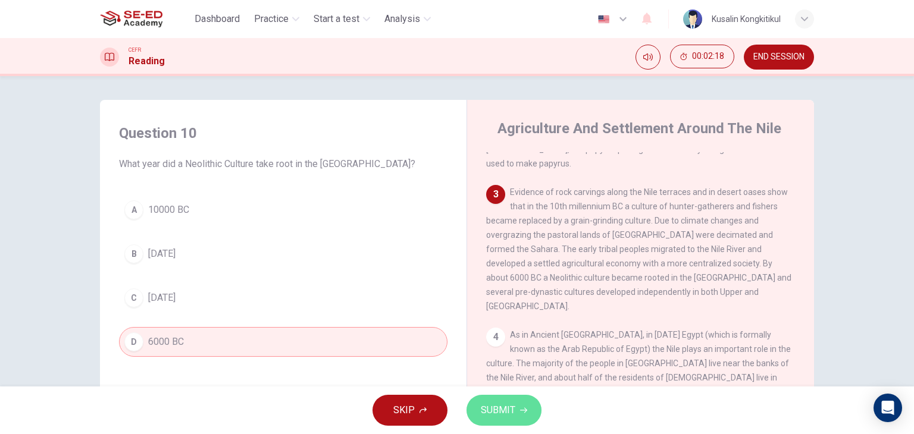
click at [524, 412] on icon "button" at bounding box center [523, 410] width 7 height 5
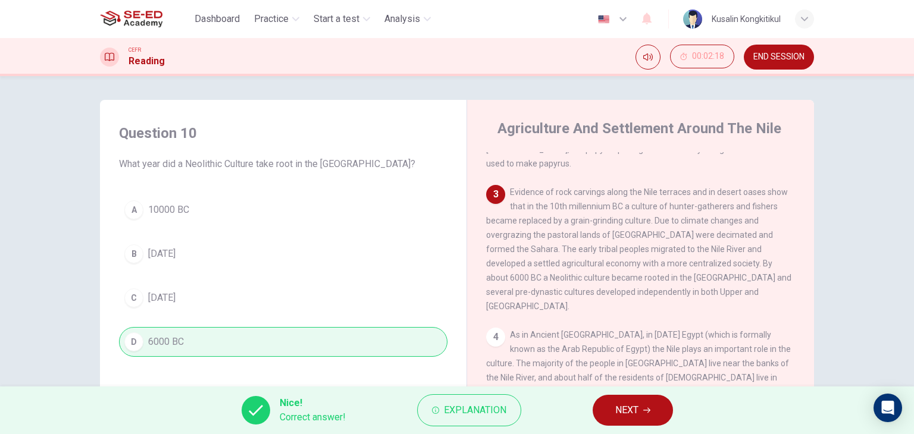
click at [656, 405] on button "NEXT" at bounding box center [633, 410] width 80 height 31
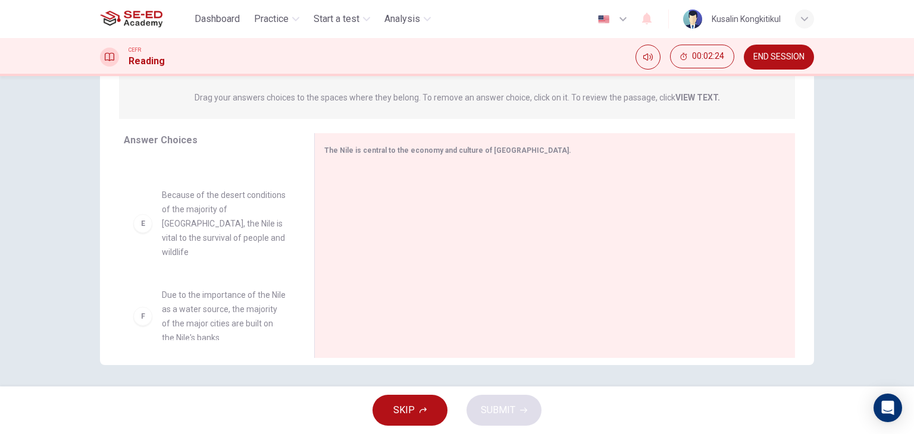
scroll to position [151, 0]
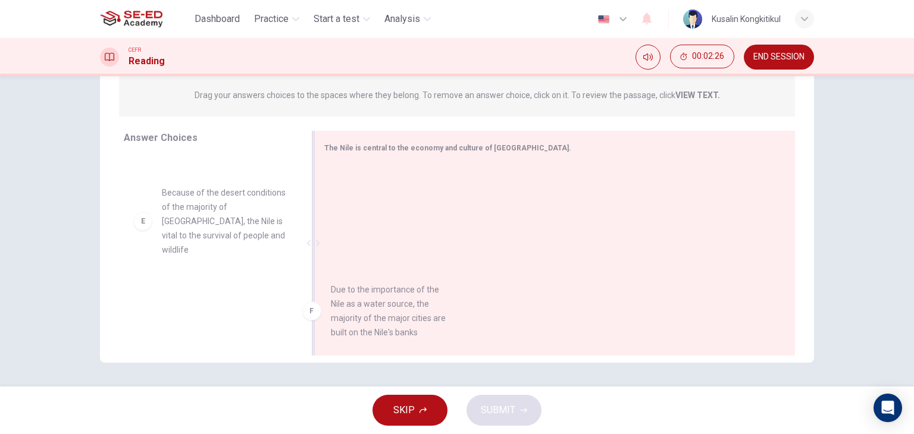
drag, startPoint x: 236, startPoint y: 305, endPoint x: 412, endPoint y: 315, distance: 176.4
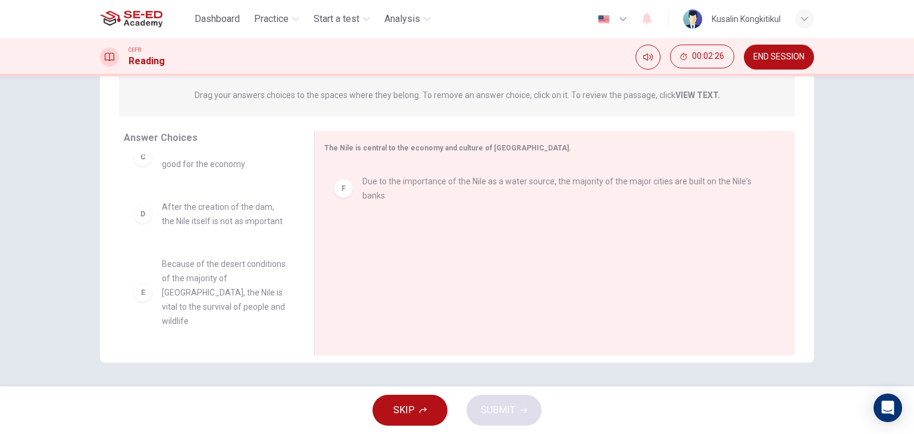
scroll to position [193, 0]
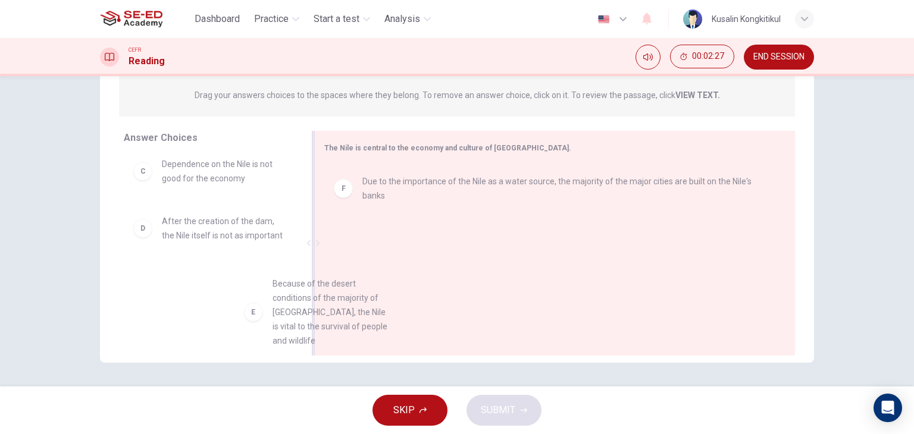
drag, startPoint x: 212, startPoint y: 292, endPoint x: 403, endPoint y: 297, distance: 191.1
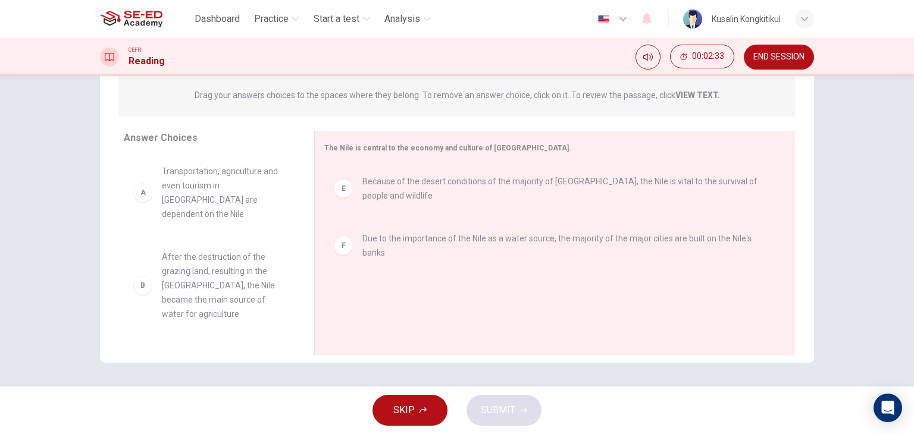
scroll to position [0, 0]
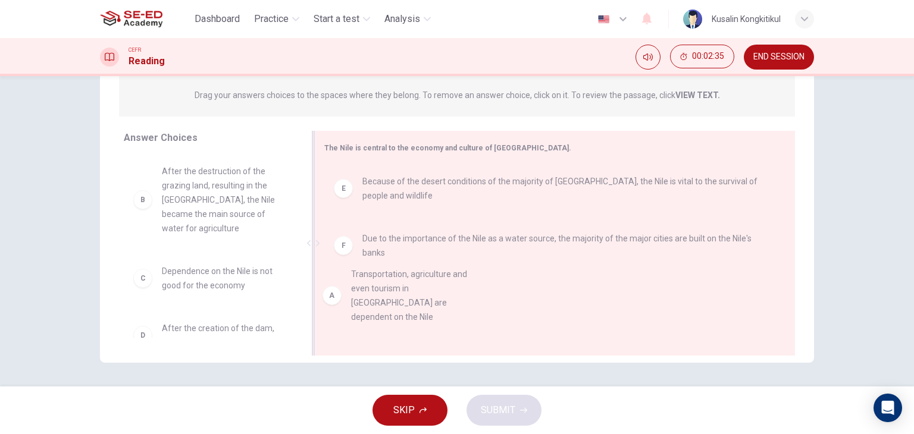
drag, startPoint x: 217, startPoint y: 208, endPoint x: 418, endPoint y: 312, distance: 226.7
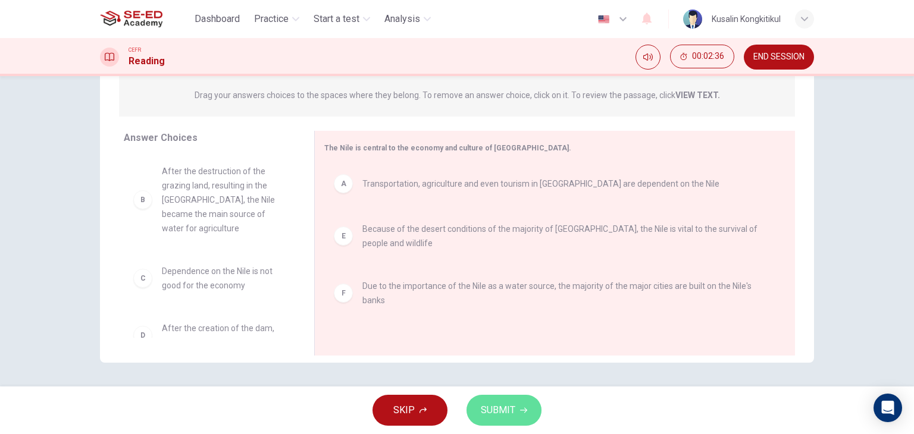
click at [492, 421] on button "SUBMIT" at bounding box center [503, 410] width 75 height 31
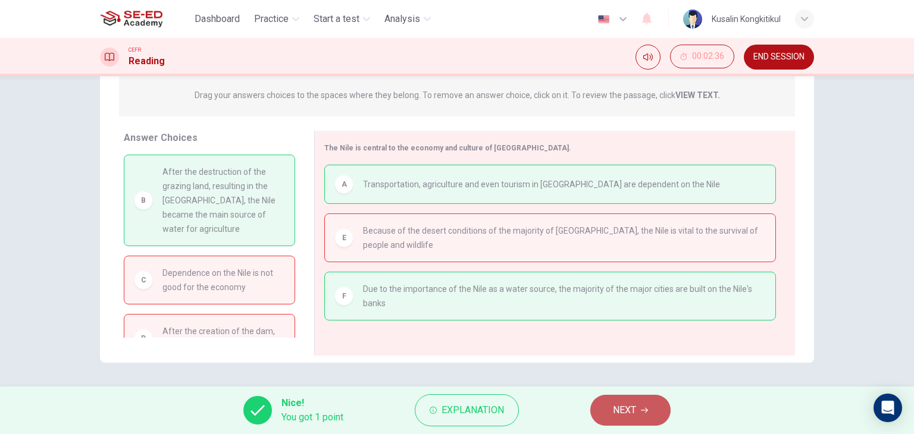
click at [655, 399] on button "NEXT" at bounding box center [630, 410] width 80 height 31
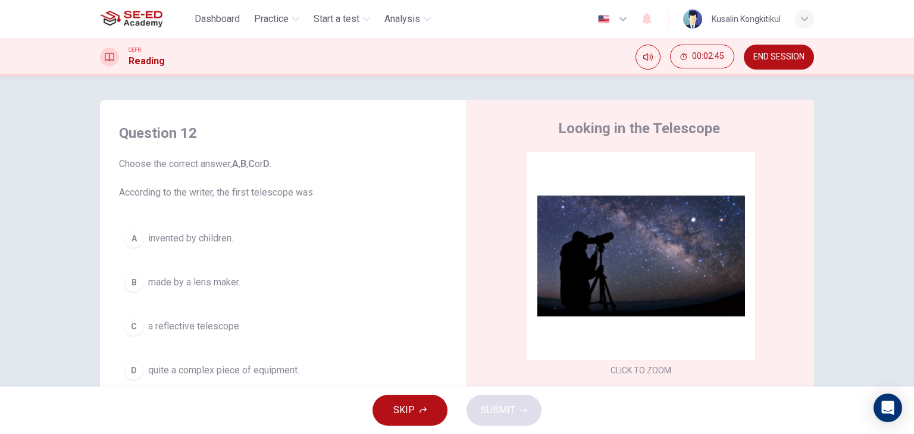
drag, startPoint x: 145, startPoint y: 270, endPoint x: 429, endPoint y: 351, distance: 295.9
click at [145, 270] on button "B made by a lens maker." at bounding box center [283, 283] width 328 height 30
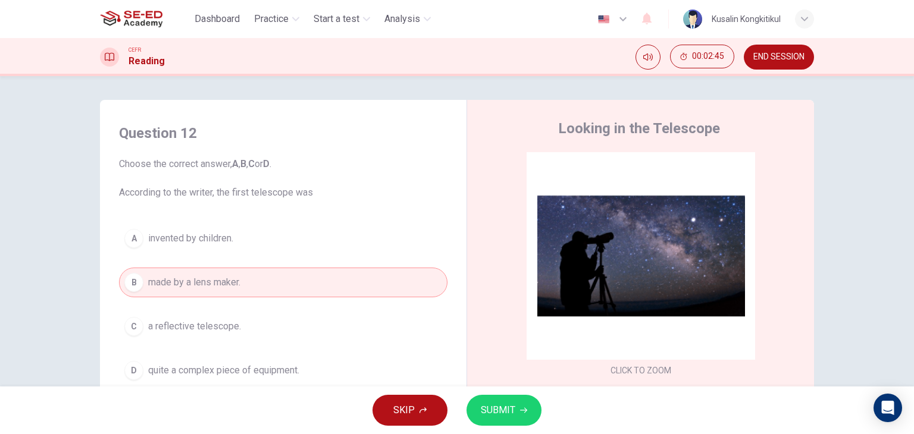
click at [518, 396] on button "SUBMIT" at bounding box center [503, 410] width 75 height 31
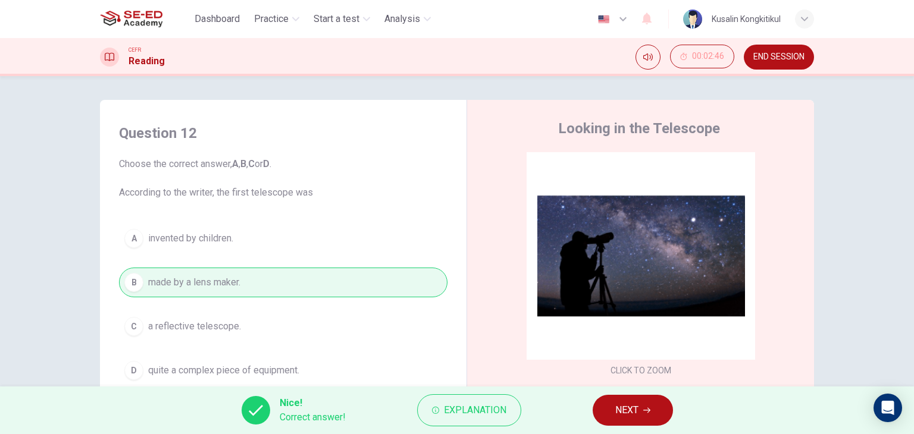
click at [633, 412] on span "NEXT" at bounding box center [626, 410] width 23 height 17
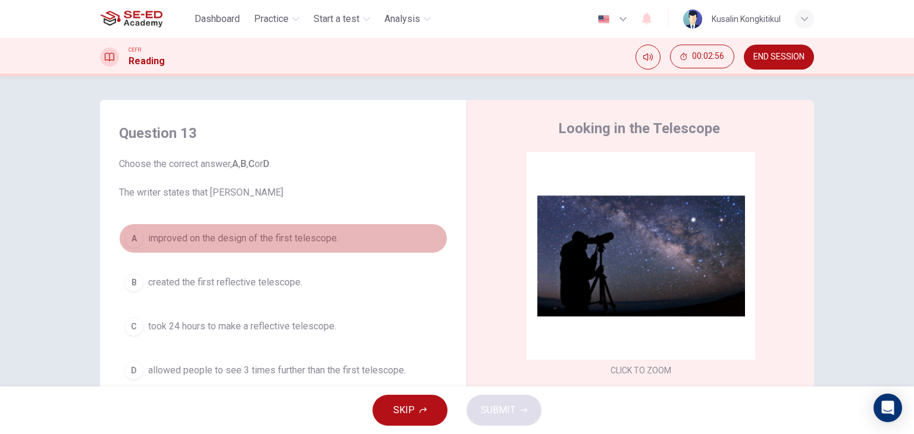
click at [284, 231] on span "improved on the design of the first telescope." at bounding box center [243, 238] width 190 height 14
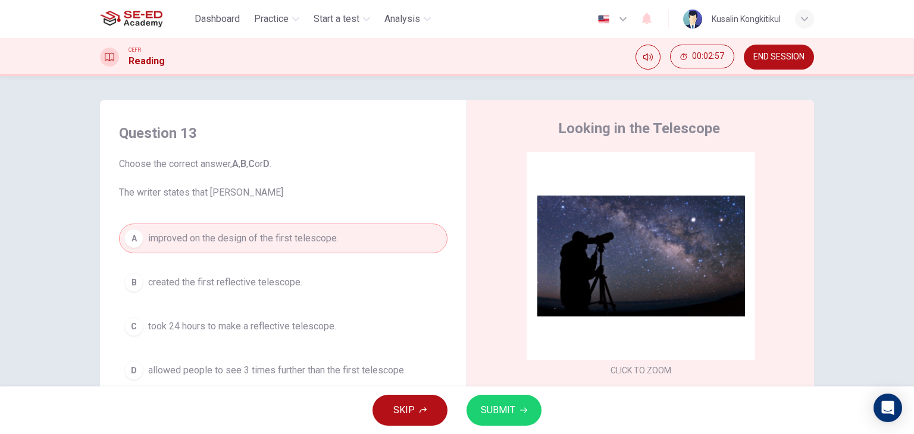
click at [520, 407] on icon "button" at bounding box center [523, 410] width 7 height 7
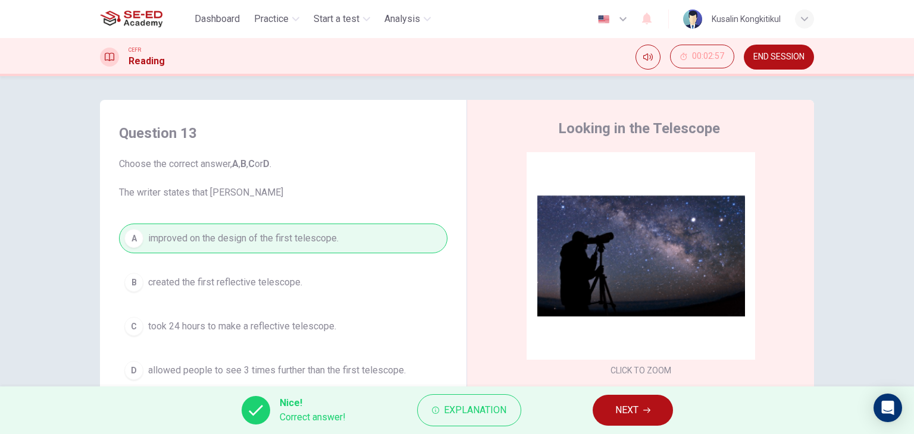
click at [637, 415] on span "NEXT" at bounding box center [626, 410] width 23 height 17
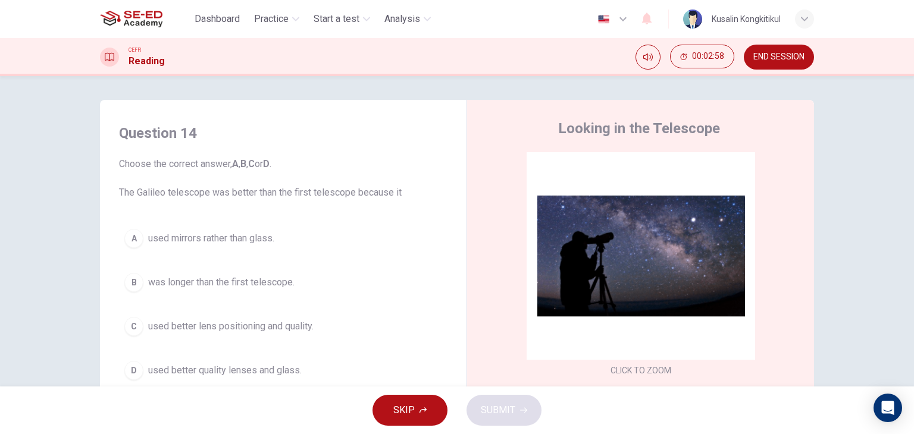
click at [275, 325] on span "used better lens positioning and quality." at bounding box center [230, 327] width 165 height 14
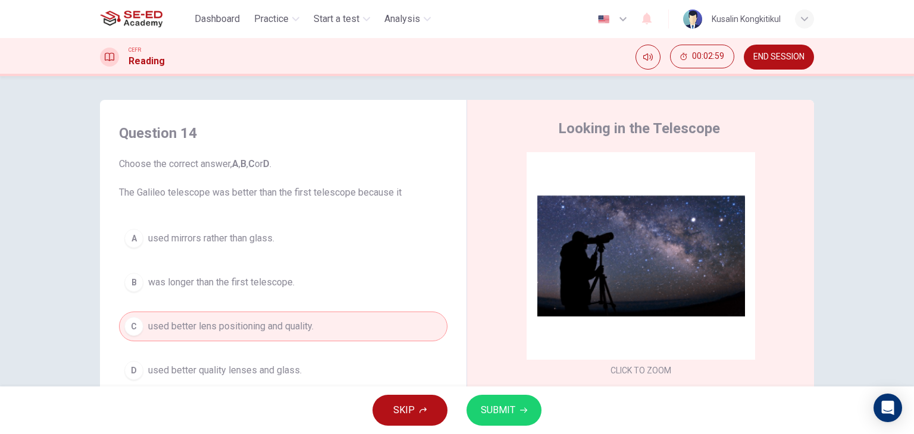
click at [525, 405] on button "SUBMIT" at bounding box center [503, 410] width 75 height 31
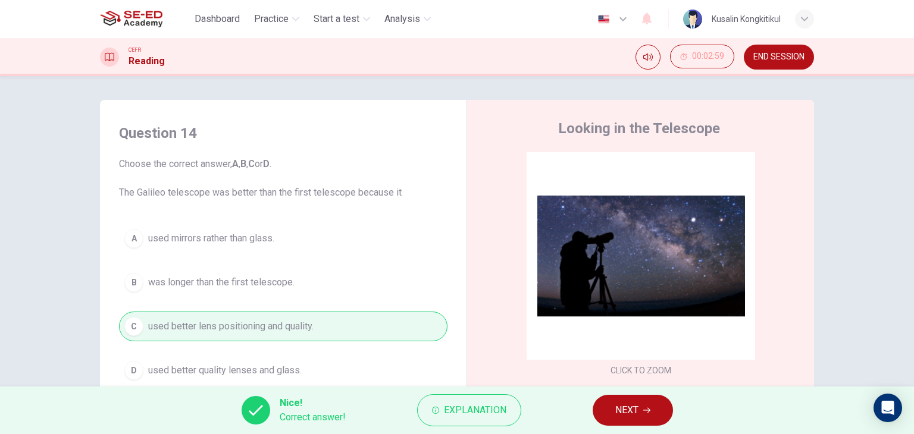
click at [631, 405] on span "NEXT" at bounding box center [626, 410] width 23 height 17
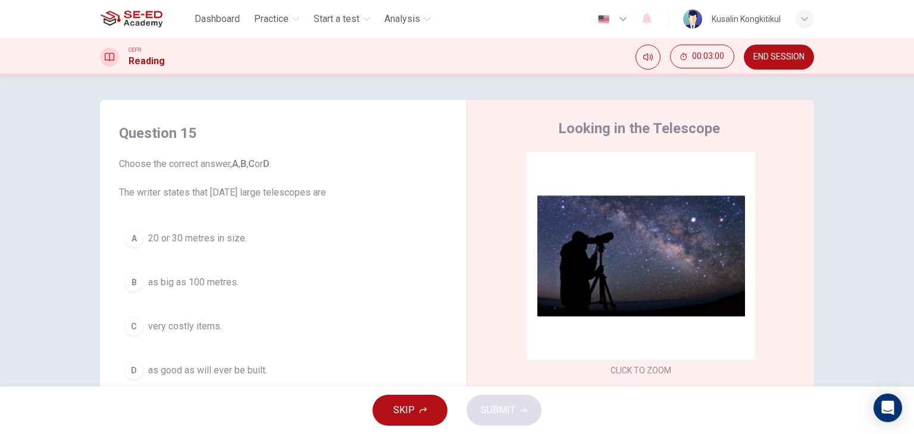
click at [203, 321] on span "very costly items." at bounding box center [185, 327] width 74 height 14
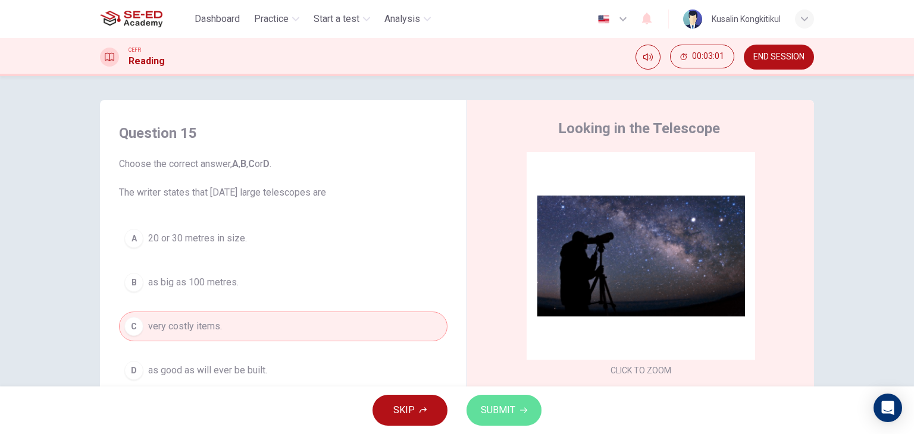
click at [527, 399] on button "SUBMIT" at bounding box center [503, 410] width 75 height 31
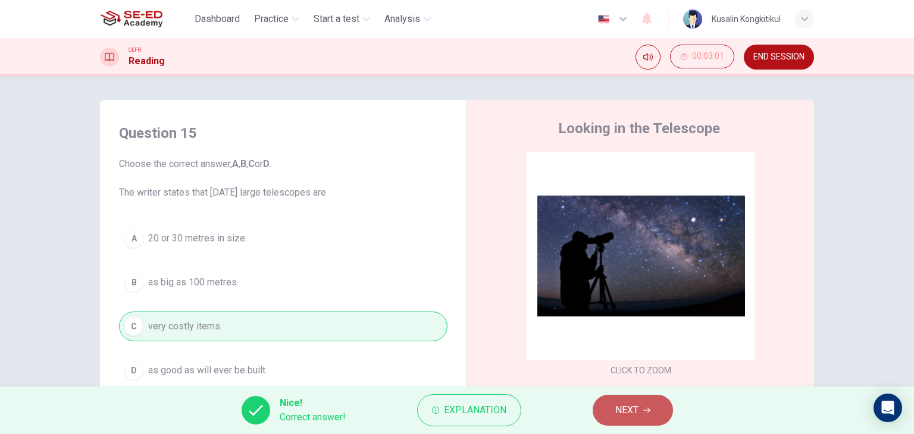
click at [643, 402] on button "NEXT" at bounding box center [633, 410] width 80 height 31
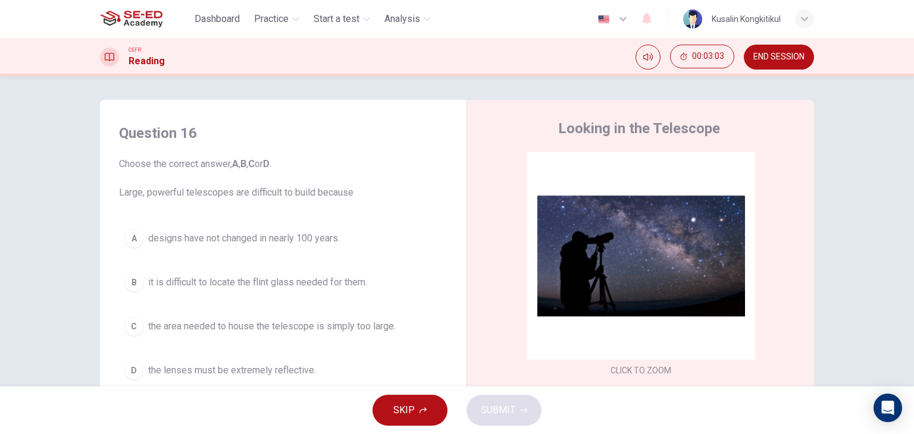
click at [318, 367] on button "D the lenses must be extremely reflective." at bounding box center [283, 371] width 328 height 30
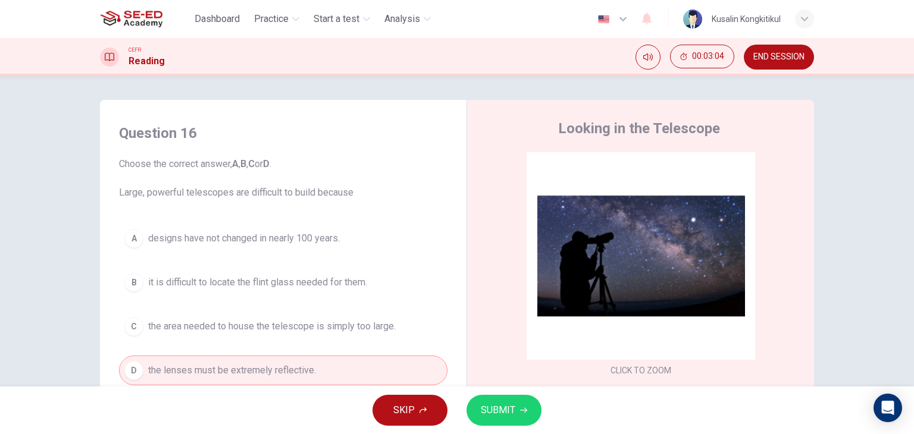
click at [546, 406] on div "SKIP SUBMIT" at bounding box center [457, 411] width 914 height 48
click at [522, 408] on button "SUBMIT" at bounding box center [503, 410] width 75 height 31
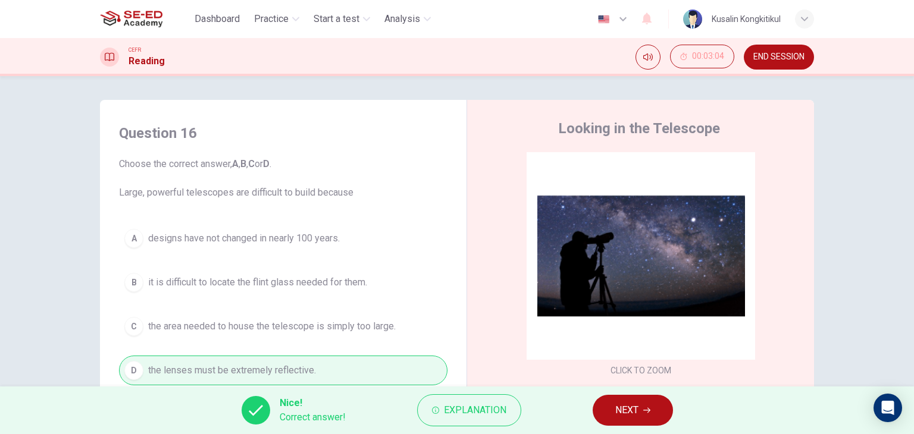
click at [671, 419] on div "Nice! Correct answer! Explanation NEXT" at bounding box center [457, 411] width 914 height 48
click at [653, 415] on button "NEXT" at bounding box center [633, 410] width 80 height 31
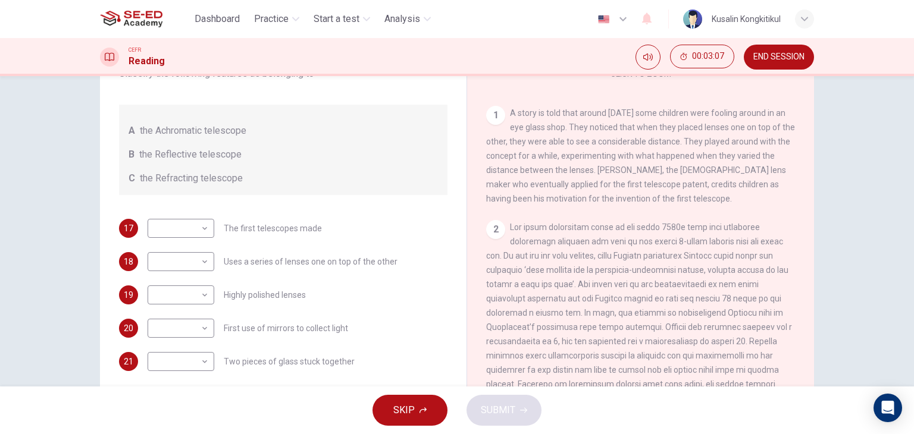
scroll to position [179, 0]
click at [164, 231] on body "This site uses cookies, as explained in our Privacy Policy . If you agree to th…" at bounding box center [457, 217] width 914 height 434
click at [169, 281] on li "C" at bounding box center [178, 284] width 67 height 19
type input "C"
click at [364, 240] on div "17 C C ​ The first telescopes made 18 ​ ​ Uses a series of lenses one on top of…" at bounding box center [283, 295] width 328 height 152
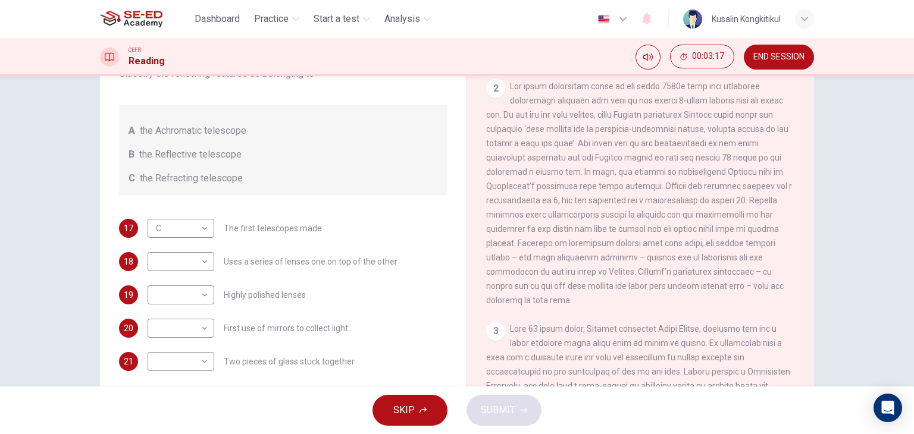
scroll to position [357, 0]
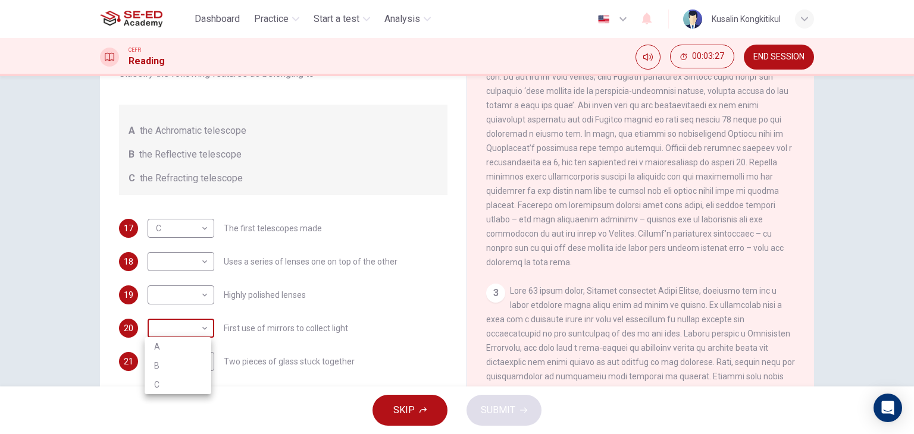
click at [203, 329] on body "This site uses cookies, as explained in our Privacy Policy . If you agree to th…" at bounding box center [457, 217] width 914 height 434
click at [193, 370] on li "B" at bounding box center [178, 365] width 67 height 19
type input "B"
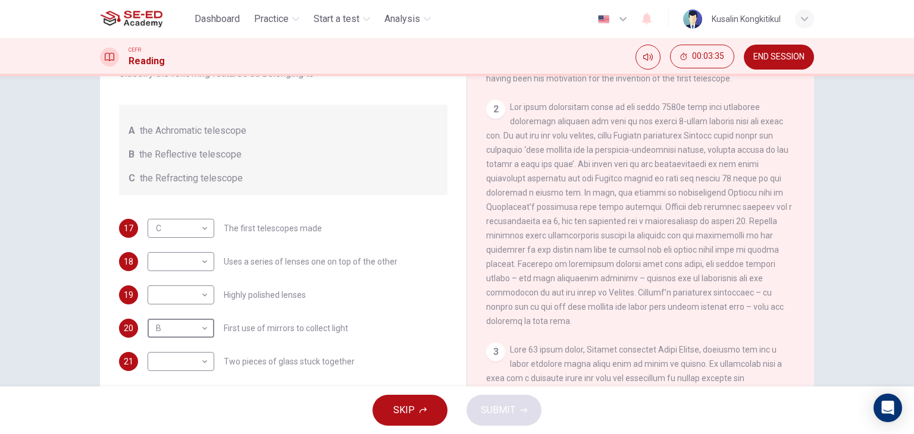
scroll to position [298, 0]
click at [152, 255] on body "This site uses cookies, as explained in our Privacy Policy . If you agree to th…" at bounding box center [457, 217] width 914 height 434
click at [134, 315] on div at bounding box center [457, 217] width 914 height 434
click at [146, 316] on body "This site uses cookies, as explained in our Privacy Policy . If you agree to th…" at bounding box center [457, 217] width 914 height 434
click at [169, 270] on div at bounding box center [457, 217] width 914 height 434
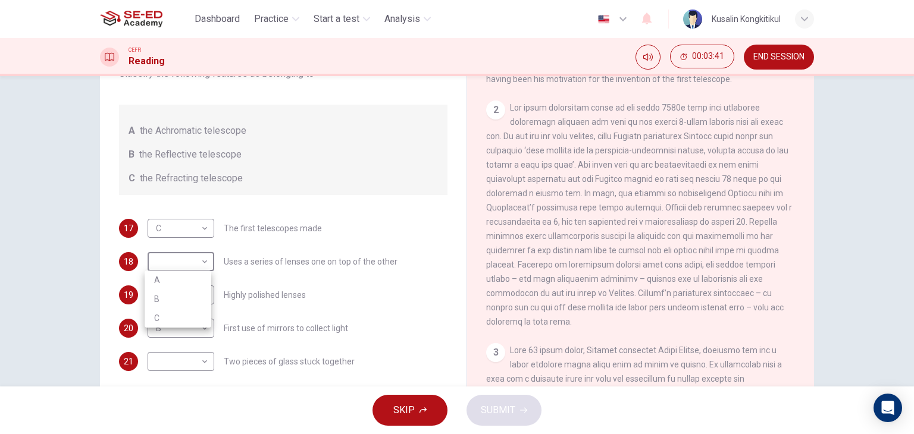
click at [174, 265] on body "This site uses cookies, as explained in our Privacy Policy . If you agree to th…" at bounding box center [457, 217] width 914 height 434
click at [180, 313] on li "C" at bounding box center [178, 318] width 67 height 19
type input "C"
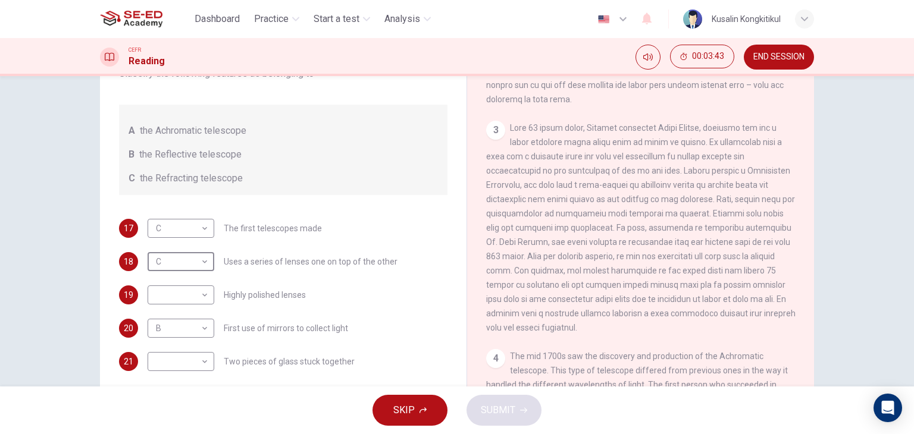
scroll to position [536, 0]
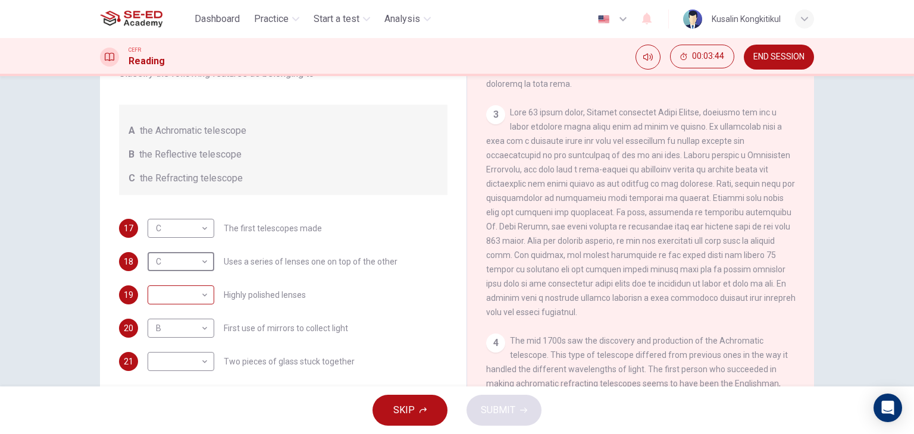
click at [161, 292] on body "This site uses cookies, as explained in our Privacy Policy . If you agree to th…" at bounding box center [457, 217] width 914 height 434
click at [176, 336] on li "B" at bounding box center [178, 332] width 67 height 19
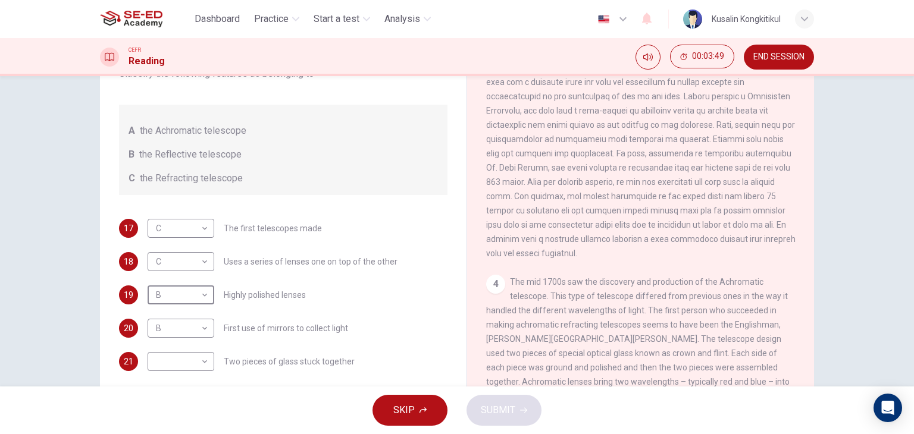
scroll to position [595, 0]
click at [192, 296] on body "This site uses cookies, as explained in our Privacy Policy . If you agree to th…" at bounding box center [457, 217] width 914 height 434
drag, startPoint x: 186, startPoint y: 312, endPoint x: 191, endPoint y: 325, distance: 13.6
click at [187, 313] on li "A" at bounding box center [178, 313] width 67 height 19
type input "A"
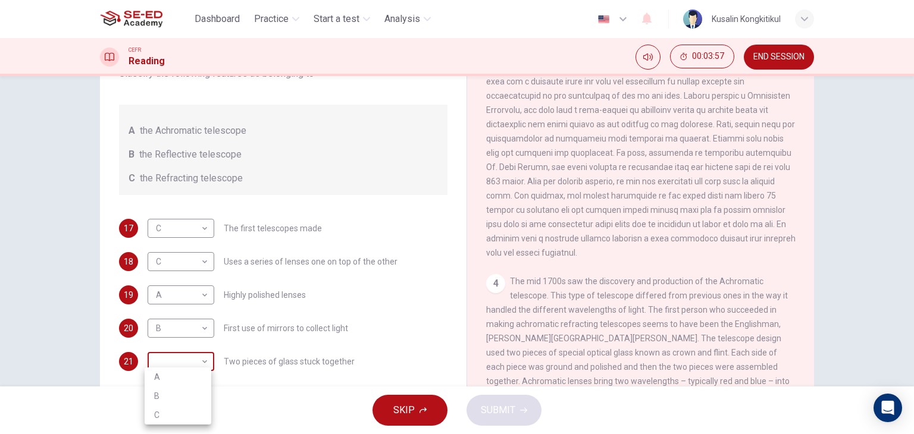
click at [189, 365] on body "This site uses cookies, as explained in our Privacy Policy . If you agree to th…" at bounding box center [457, 217] width 914 height 434
click at [177, 370] on li "A" at bounding box center [178, 377] width 67 height 19
type input "A"
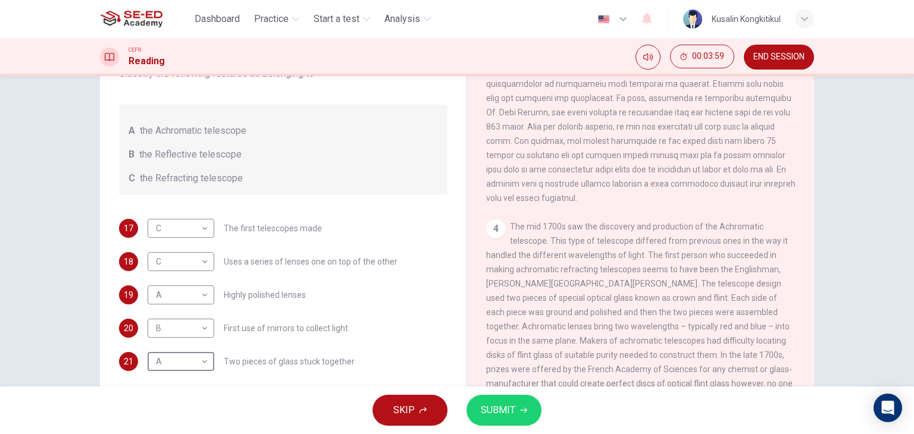
scroll to position [655, 0]
click at [474, 411] on button "SUBMIT" at bounding box center [503, 410] width 75 height 31
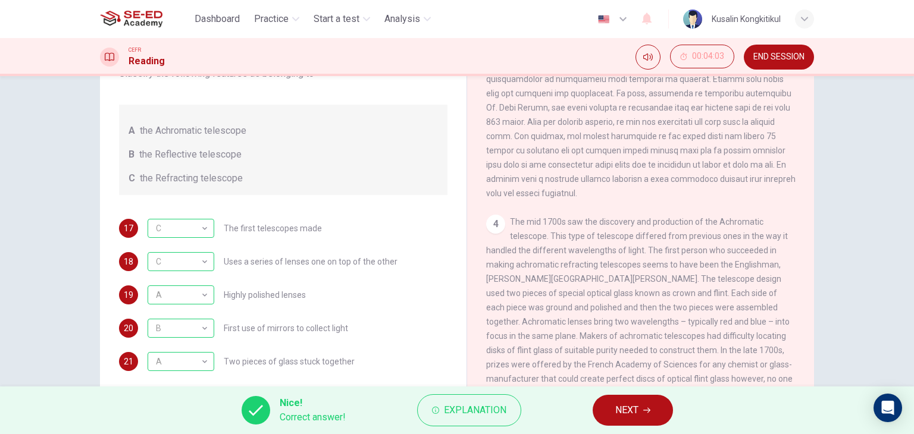
click at [643, 408] on button "NEXT" at bounding box center [633, 410] width 80 height 31
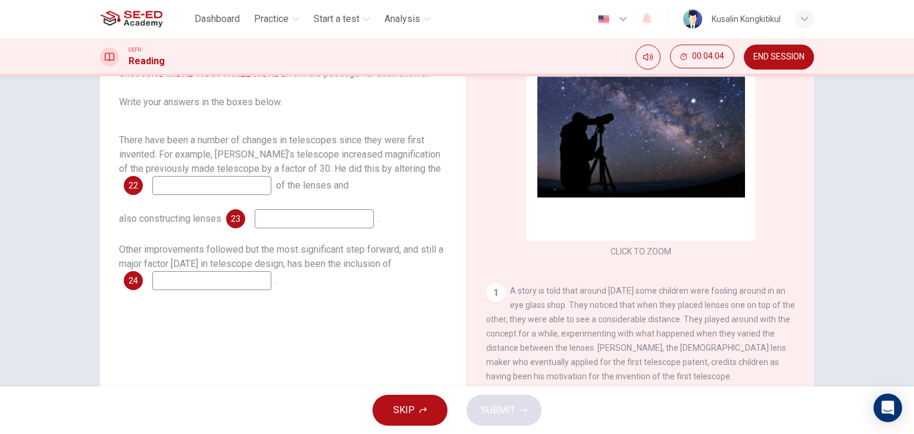
click at [237, 177] on input at bounding box center [211, 185] width 119 height 19
click at [249, 279] on input at bounding box center [211, 280] width 119 height 19
type input "m"
click at [276, 349] on div "Questions 22 - 24 Complete the summary below using words from the passage. Choo…" at bounding box center [282, 194] width 347 height 402
click at [226, 279] on input at bounding box center [211, 280] width 119 height 19
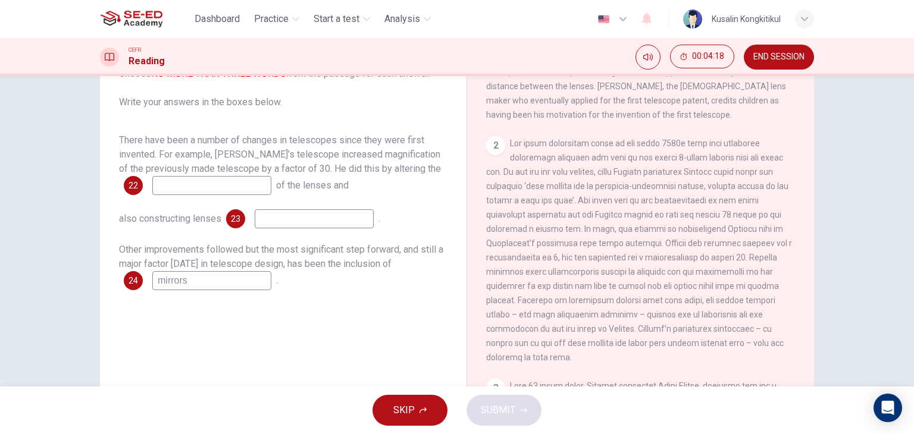
scroll to position [357, 0]
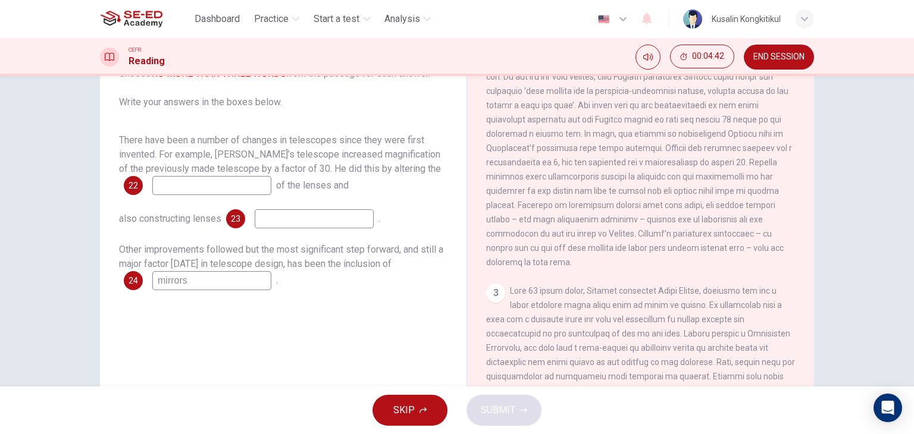
type input "mirrors"
click at [278, 215] on input at bounding box center [314, 218] width 119 height 19
type input "positions"
click at [216, 180] on input at bounding box center [211, 185] width 119 height 19
drag, startPoint x: 311, startPoint y: 215, endPoint x: 76, endPoint y: 219, distance: 234.5
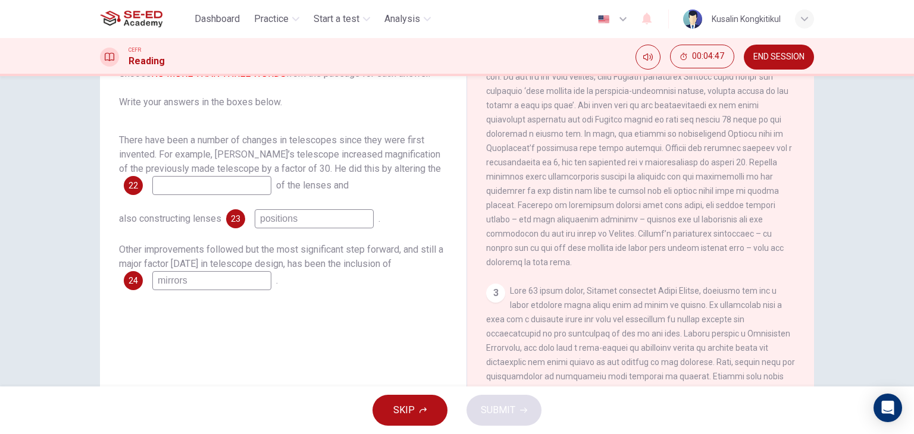
click at [77, 219] on div "Questions 22 - 24 Complete the summary below using words from the passage. Choo…" at bounding box center [457, 231] width 914 height 311
type input "quality"
click at [229, 182] on input at bounding box center [211, 185] width 119 height 19
type input "positions"
click at [522, 417] on button "SUBMIT" at bounding box center [503, 410] width 75 height 31
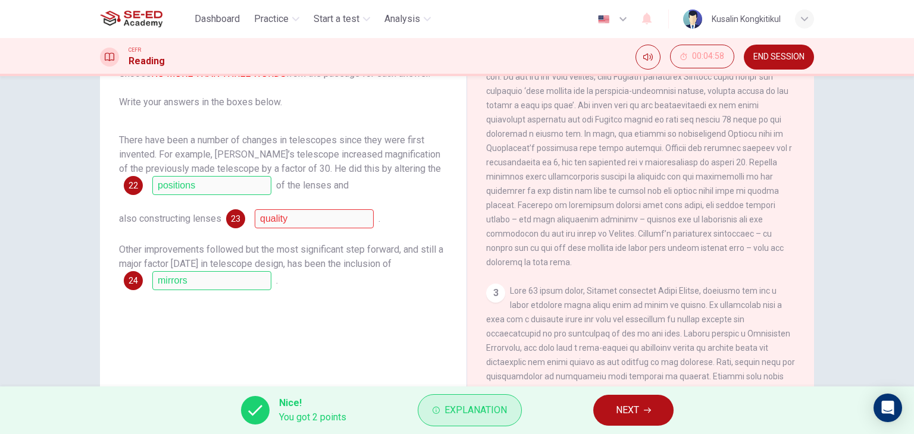
click at [455, 412] on span "Explanation" at bounding box center [475, 410] width 62 height 17
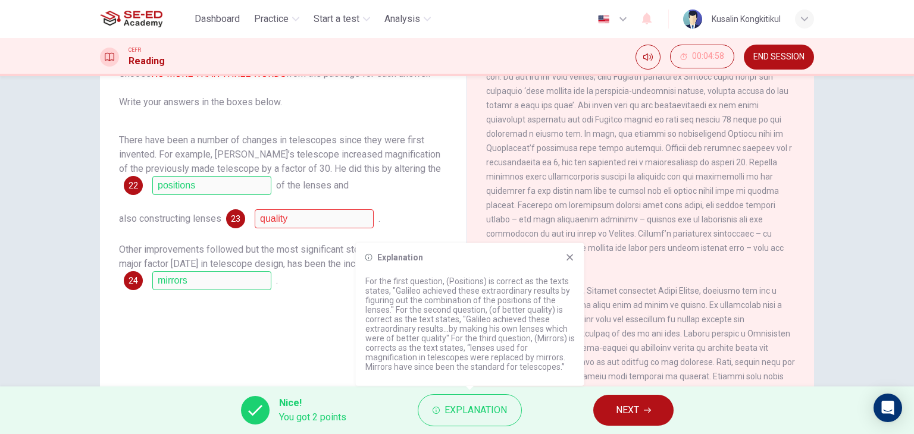
click at [613, 405] on button "NEXT" at bounding box center [633, 410] width 80 height 31
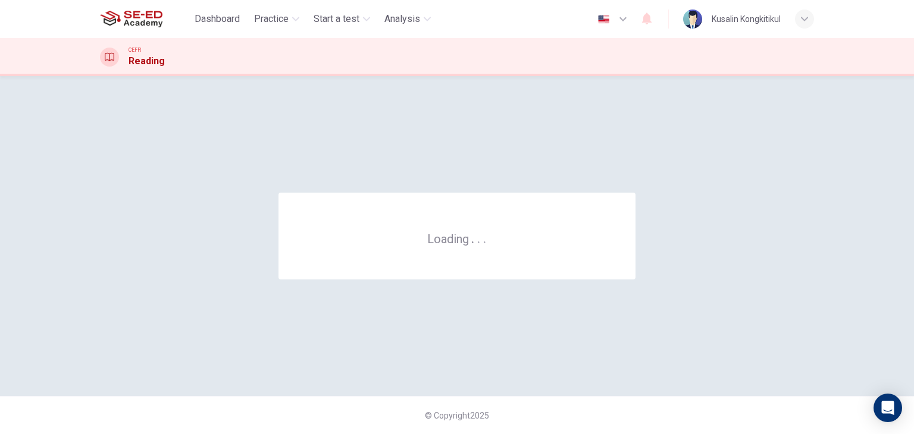
scroll to position [0, 0]
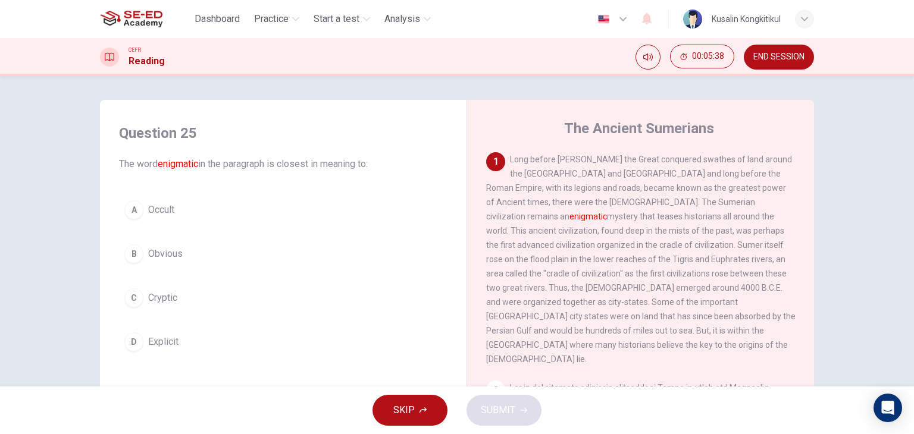
click at [164, 292] on span "Cryptic" at bounding box center [162, 298] width 29 height 14
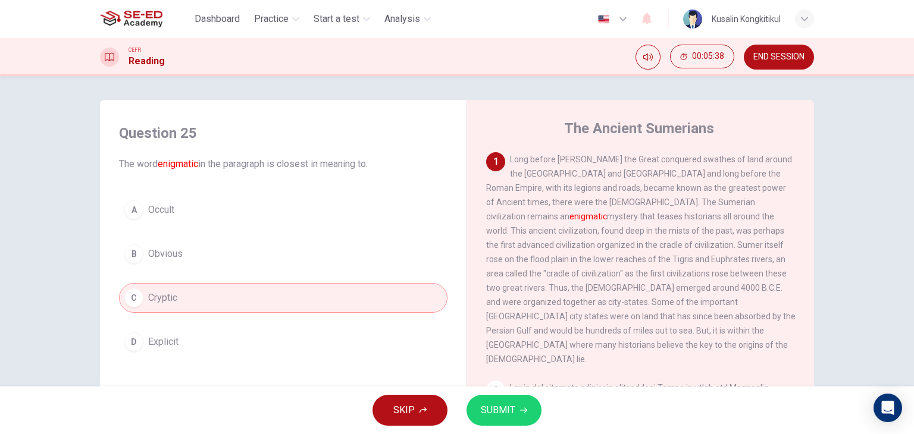
click at [518, 419] on button "SUBMIT" at bounding box center [503, 410] width 75 height 31
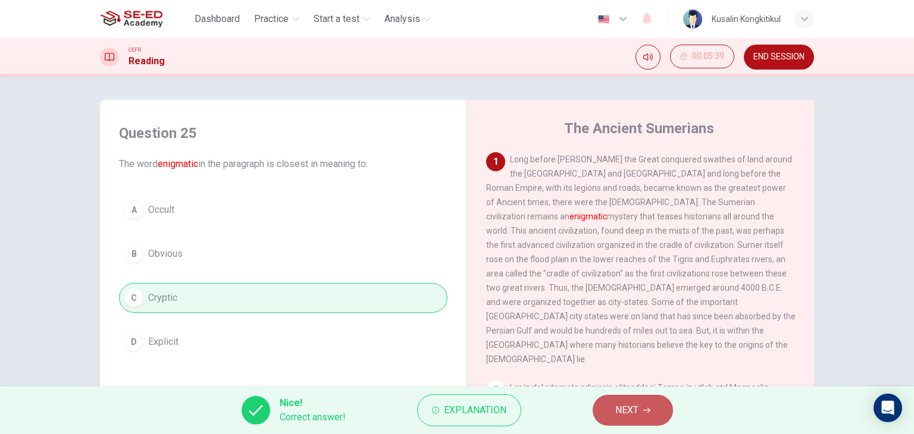
click at [620, 411] on span "NEXT" at bounding box center [626, 410] width 23 height 17
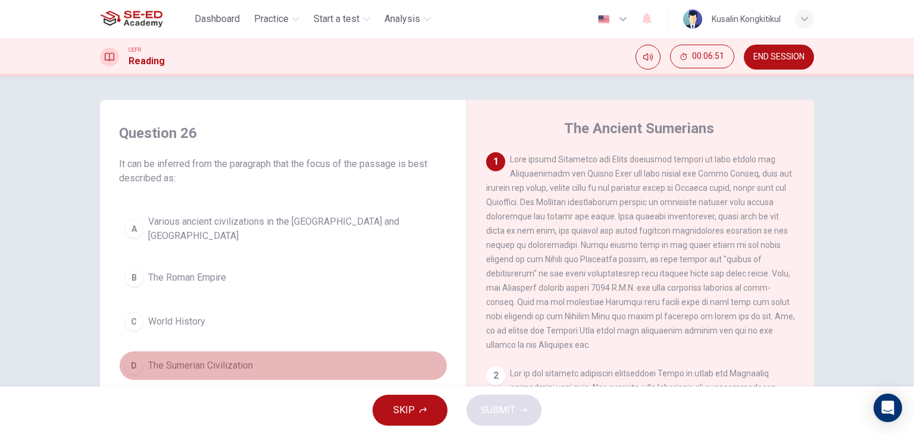
click at [215, 359] on span "The Sumerian Civilization" at bounding box center [200, 366] width 105 height 14
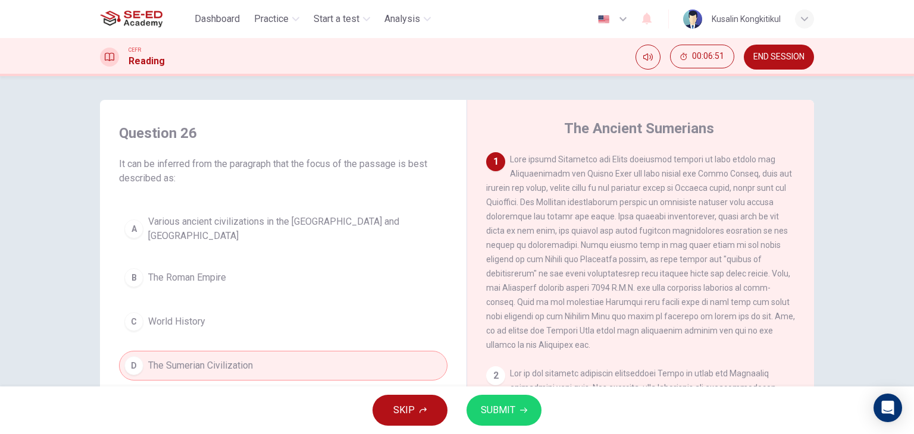
click at [481, 419] on button "SUBMIT" at bounding box center [503, 410] width 75 height 31
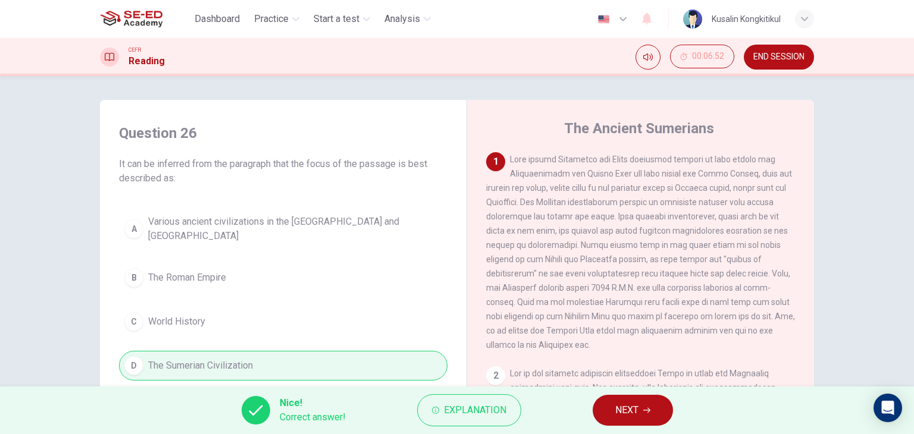
drag, startPoint x: 653, startPoint y: 405, endPoint x: 667, endPoint y: 408, distance: 13.9
click at [669, 408] on button "NEXT" at bounding box center [633, 410] width 80 height 31
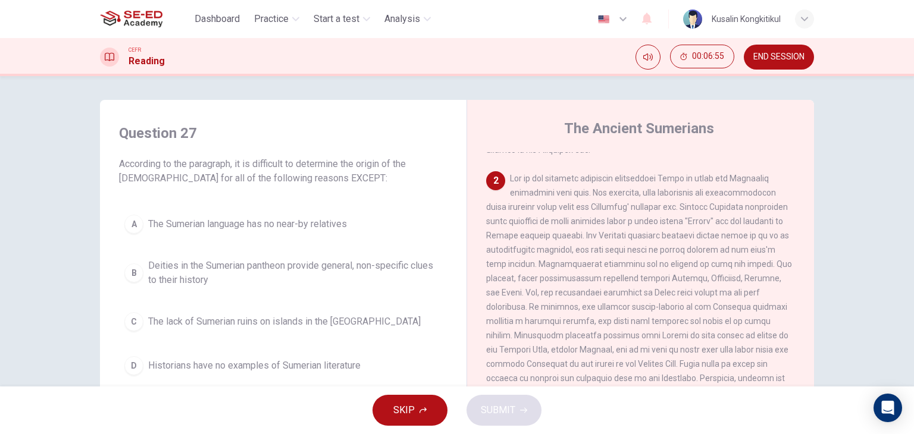
scroll to position [238, 0]
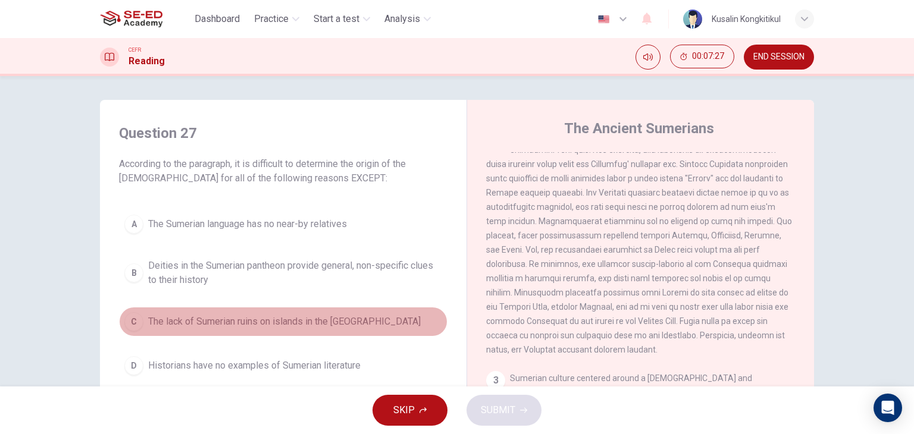
click at [279, 325] on span "The lack of Sumerian ruins on islands in the Persian Gulf" at bounding box center [284, 322] width 273 height 14
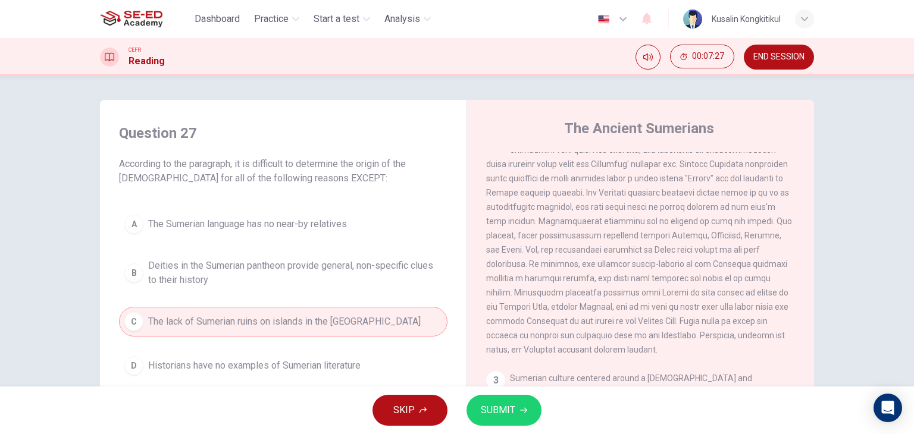
click at [486, 412] on span "SUBMIT" at bounding box center [498, 410] width 35 height 17
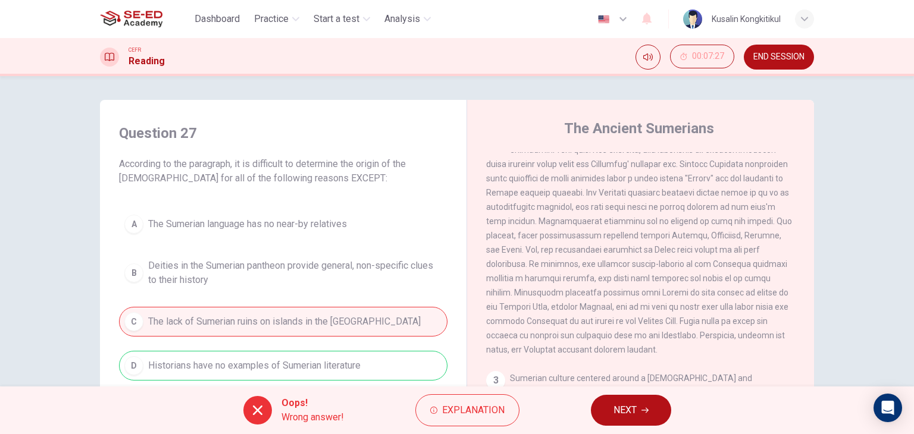
click at [609, 405] on button "NEXT" at bounding box center [631, 410] width 80 height 31
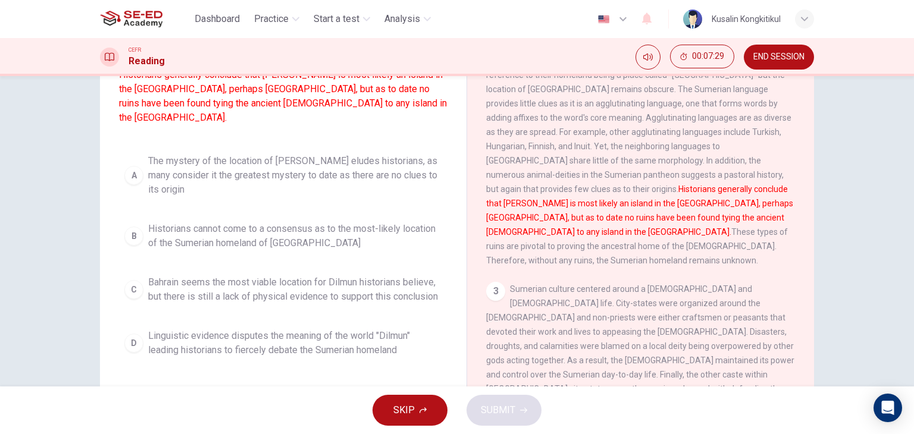
scroll to position [119, 0]
click at [317, 162] on span "The mystery of the location of Dilmun eludes historians, as many consider it th…" at bounding box center [295, 174] width 294 height 43
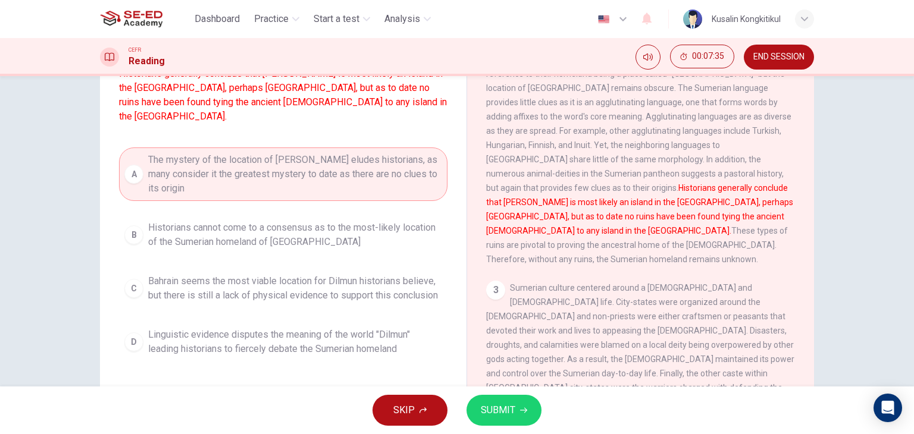
drag, startPoint x: 273, startPoint y: 292, endPoint x: 274, endPoint y: 274, distance: 17.3
click at [273, 290] on span "Bahrain seems the most viable location for Dilmun historians believe, but there…" at bounding box center [295, 288] width 294 height 29
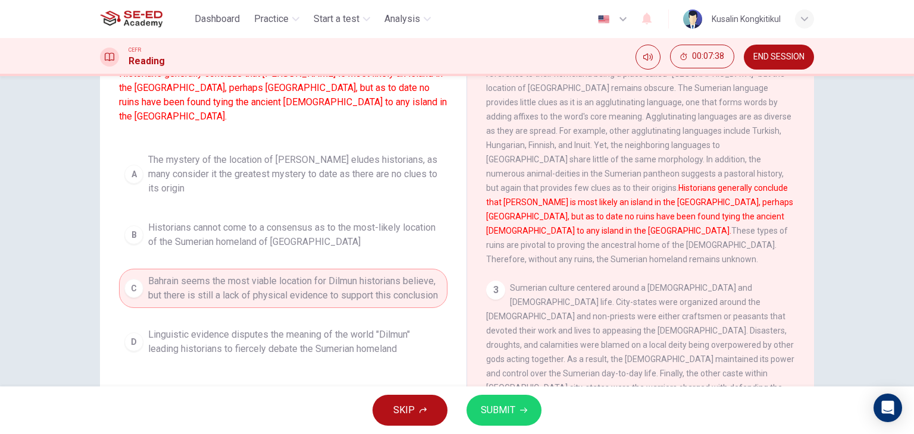
click at [490, 409] on span "SUBMIT" at bounding box center [498, 410] width 35 height 17
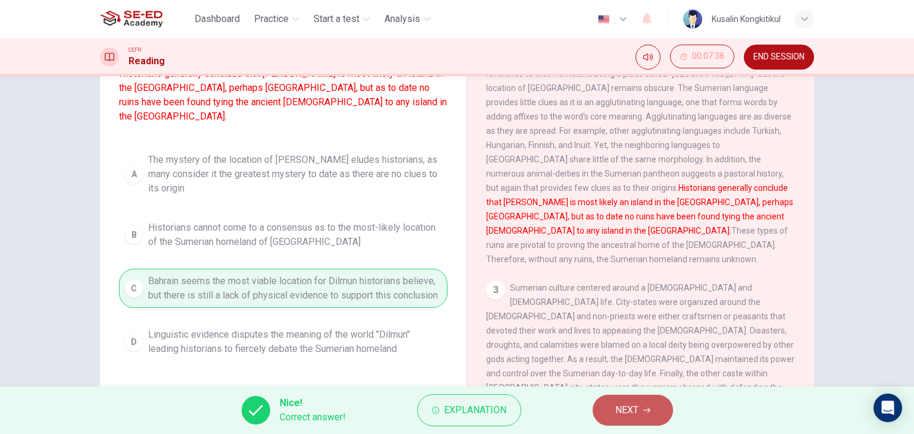
click at [652, 420] on button "NEXT" at bounding box center [633, 410] width 80 height 31
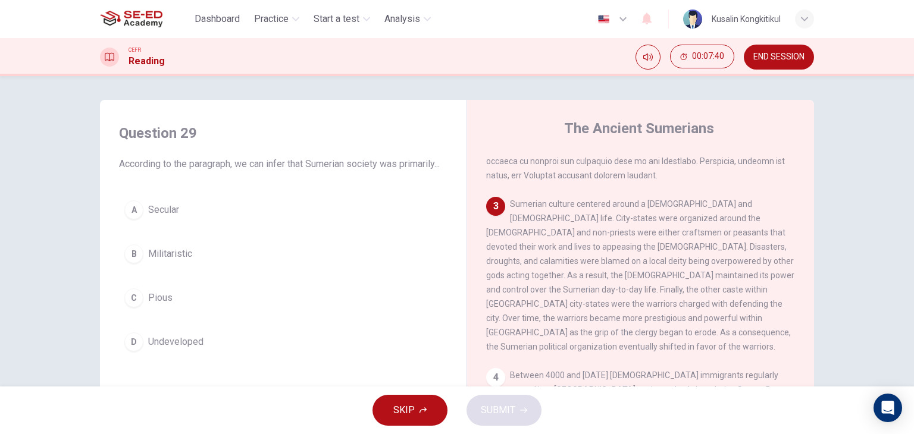
scroll to position [417, 0]
click at [175, 349] on span "Undeveloped" at bounding box center [175, 342] width 55 height 14
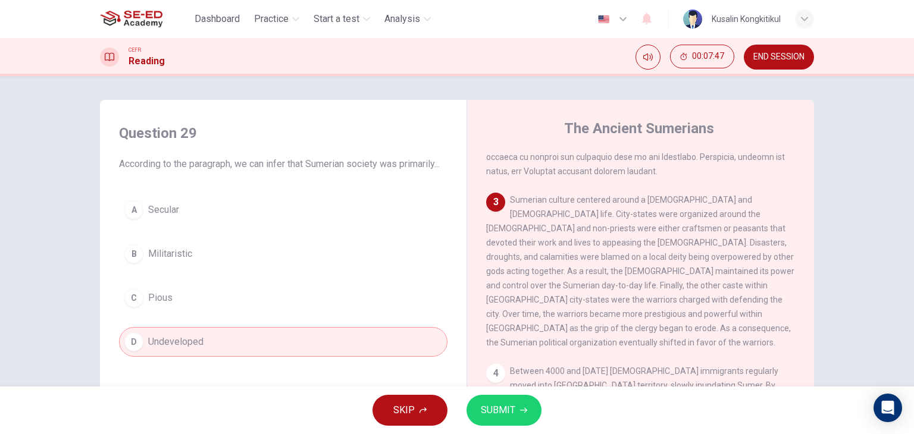
click at [504, 411] on span "SUBMIT" at bounding box center [498, 410] width 35 height 17
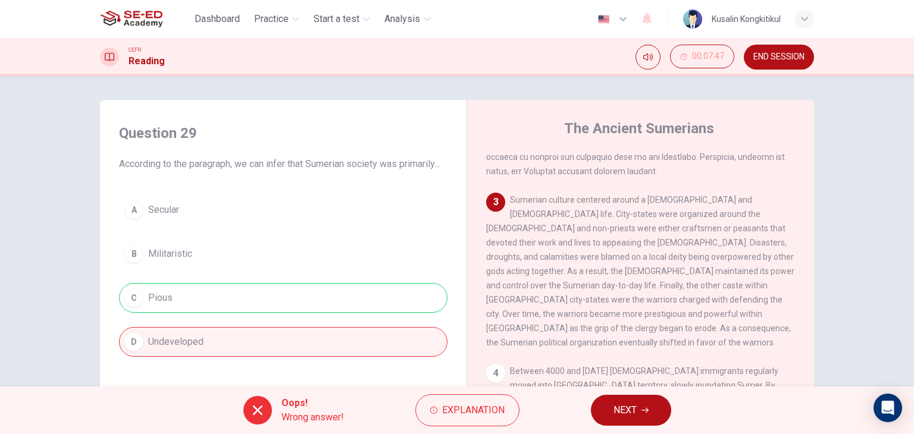
drag, startPoint x: 684, startPoint y: 422, endPoint x: 637, endPoint y: 413, distance: 47.8
click at [678, 421] on div "Oops! Wrong answer! Explanation NEXT" at bounding box center [457, 411] width 914 height 48
click at [637, 413] on button "NEXT" at bounding box center [631, 410] width 80 height 31
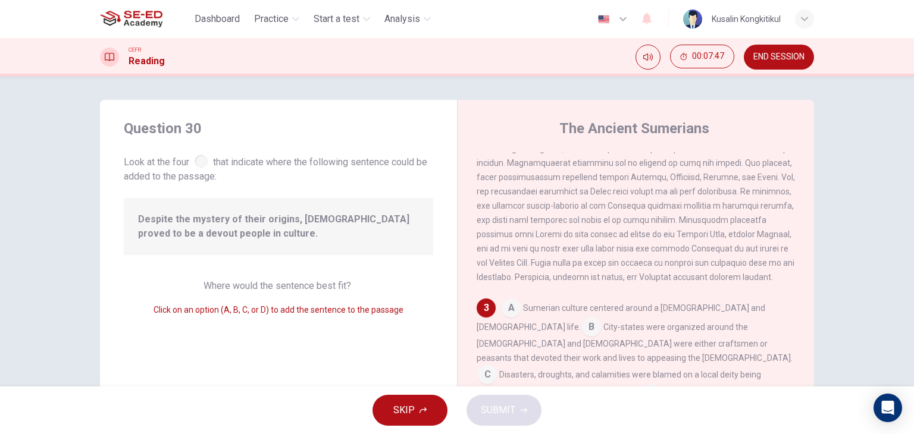
scroll to position [318, 0]
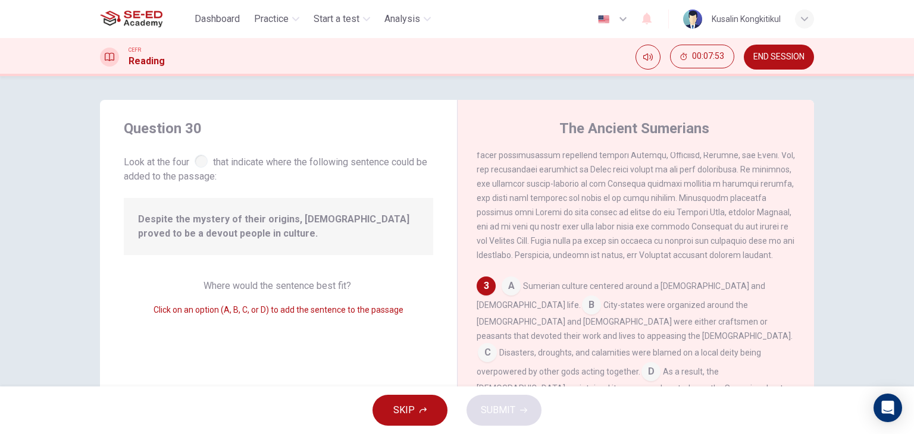
click at [601, 297] on input at bounding box center [591, 306] width 19 height 19
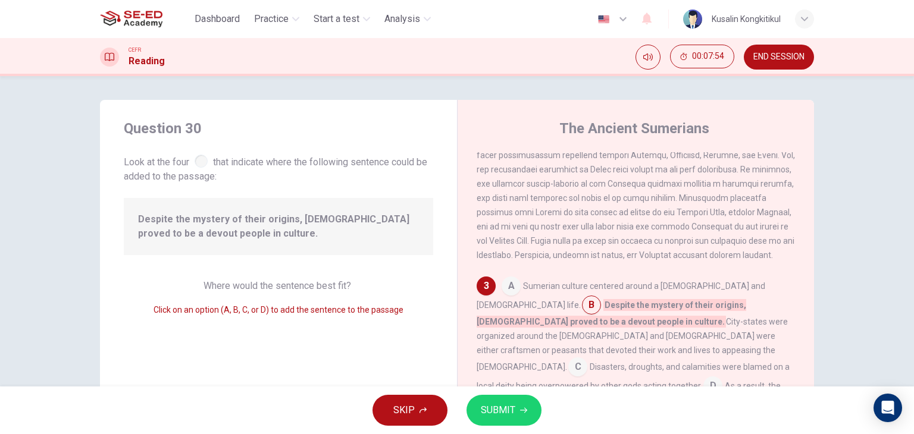
click at [478, 419] on button "SUBMIT" at bounding box center [503, 410] width 75 height 31
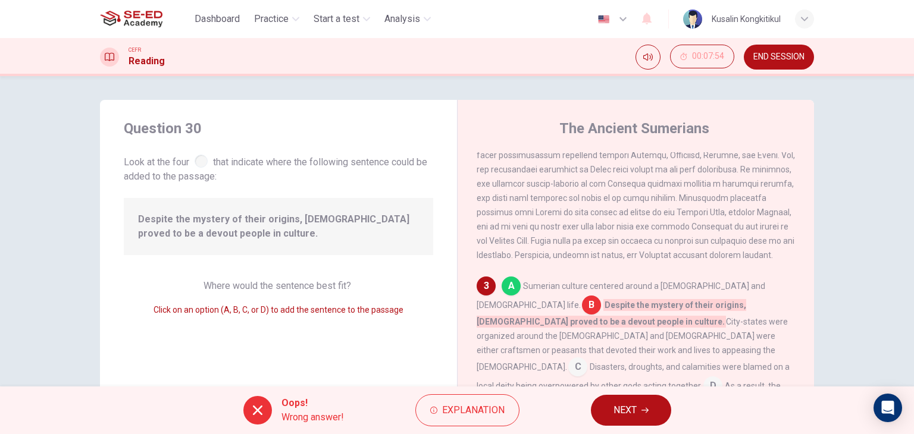
click at [644, 419] on button "NEXT" at bounding box center [631, 410] width 80 height 31
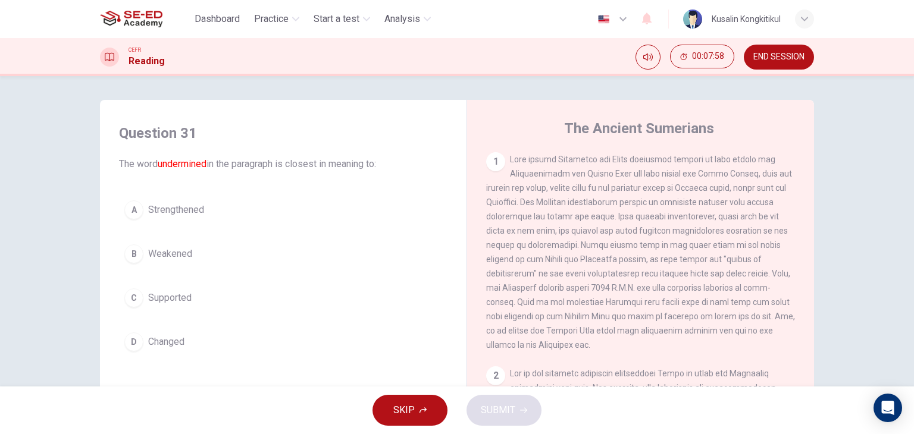
drag, startPoint x: 180, startPoint y: 258, endPoint x: 199, endPoint y: 266, distance: 20.6
click at [186, 261] on button "B Weakened" at bounding box center [283, 254] width 328 height 30
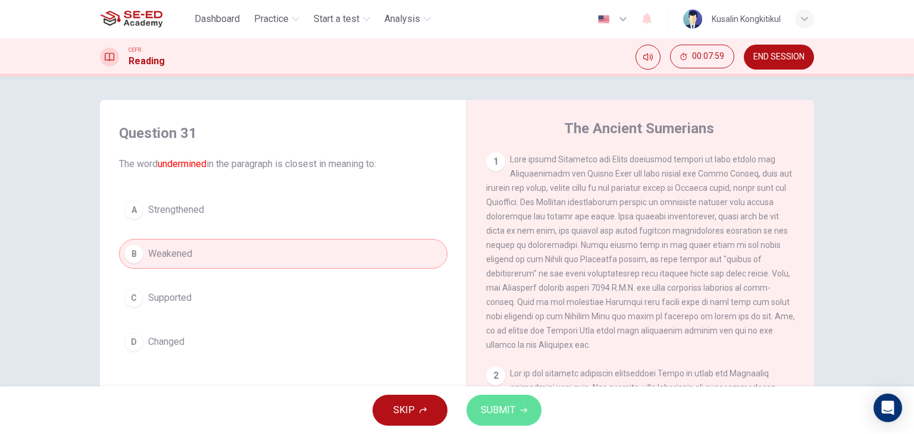
click at [497, 406] on span "SUBMIT" at bounding box center [498, 410] width 35 height 17
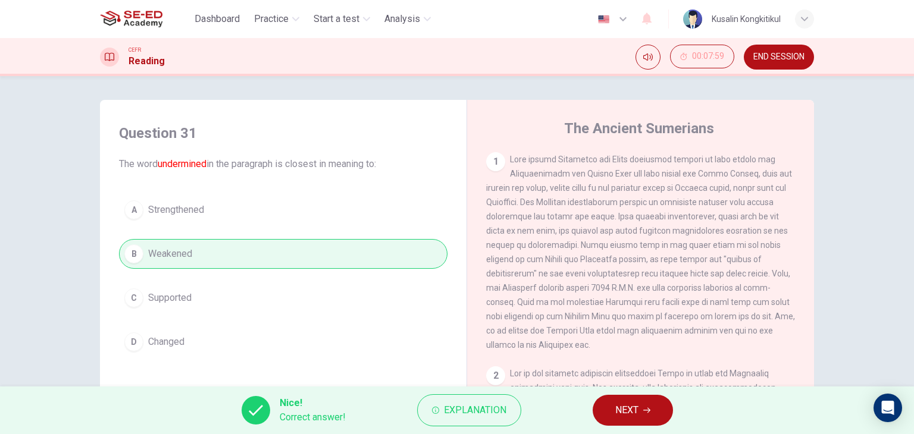
click at [606, 412] on button "NEXT" at bounding box center [633, 410] width 80 height 31
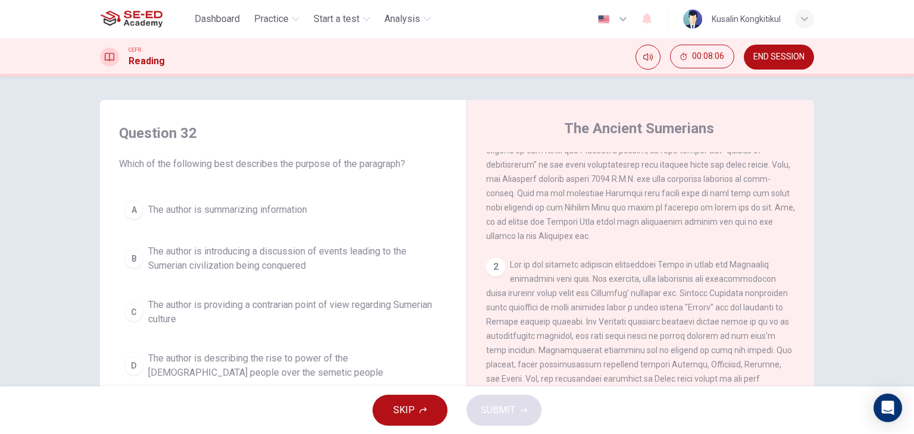
scroll to position [119, 0]
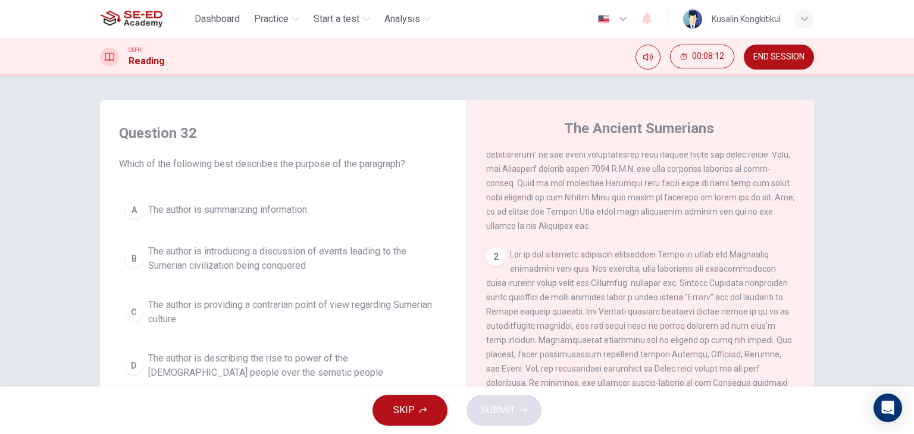
click at [772, 61] on span "END SESSION" at bounding box center [778, 57] width 51 height 10
